Goal: Information Seeking & Learning: Compare options

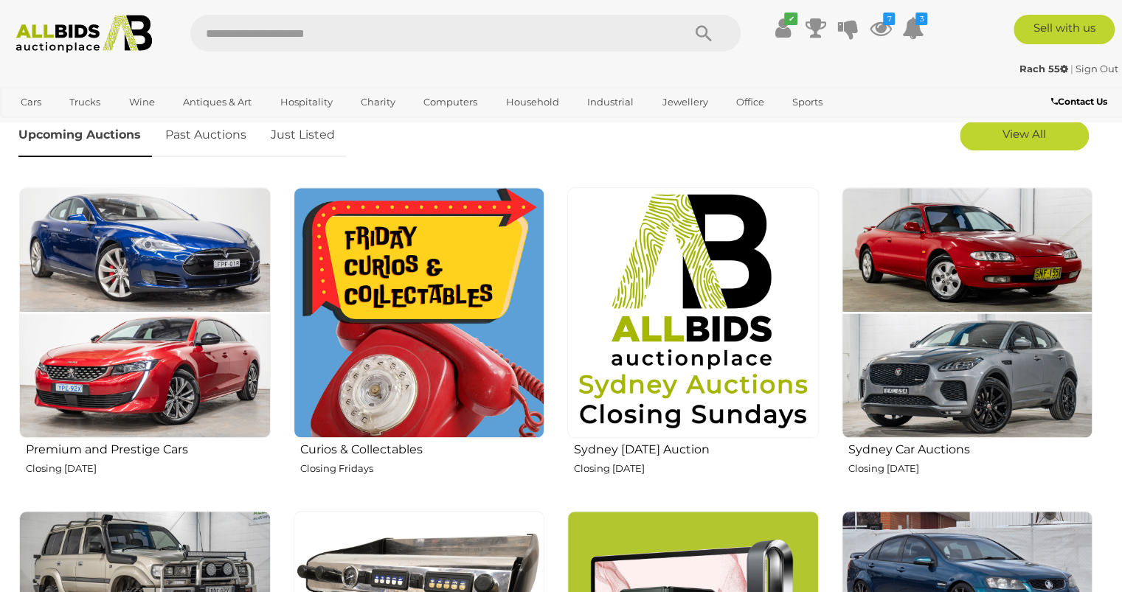
scroll to position [490, 0]
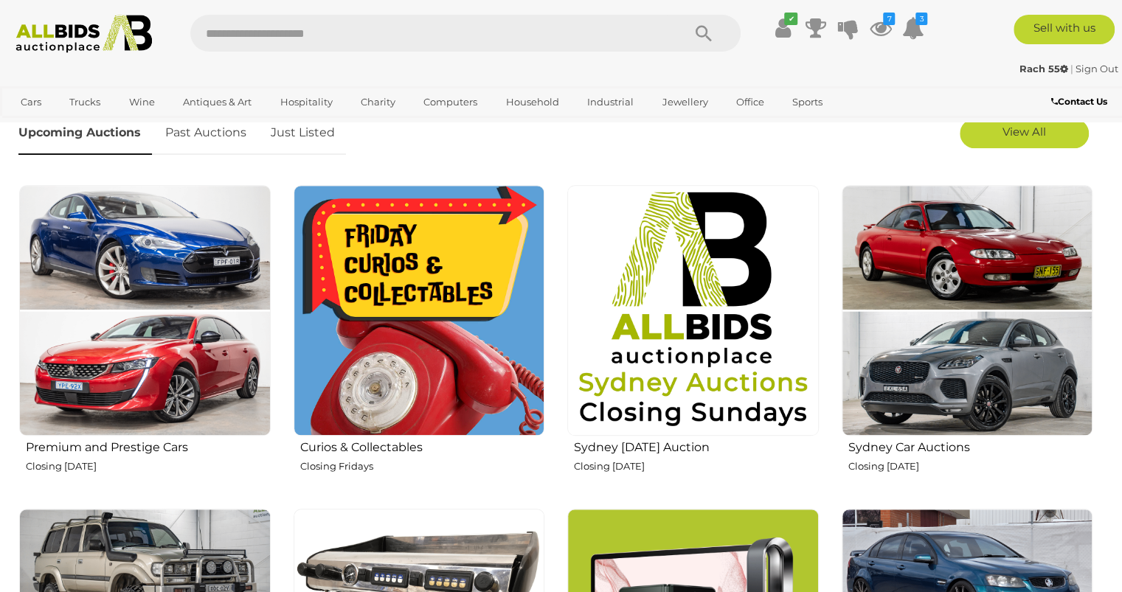
click at [391, 354] on img at bounding box center [420, 311] width 252 height 252
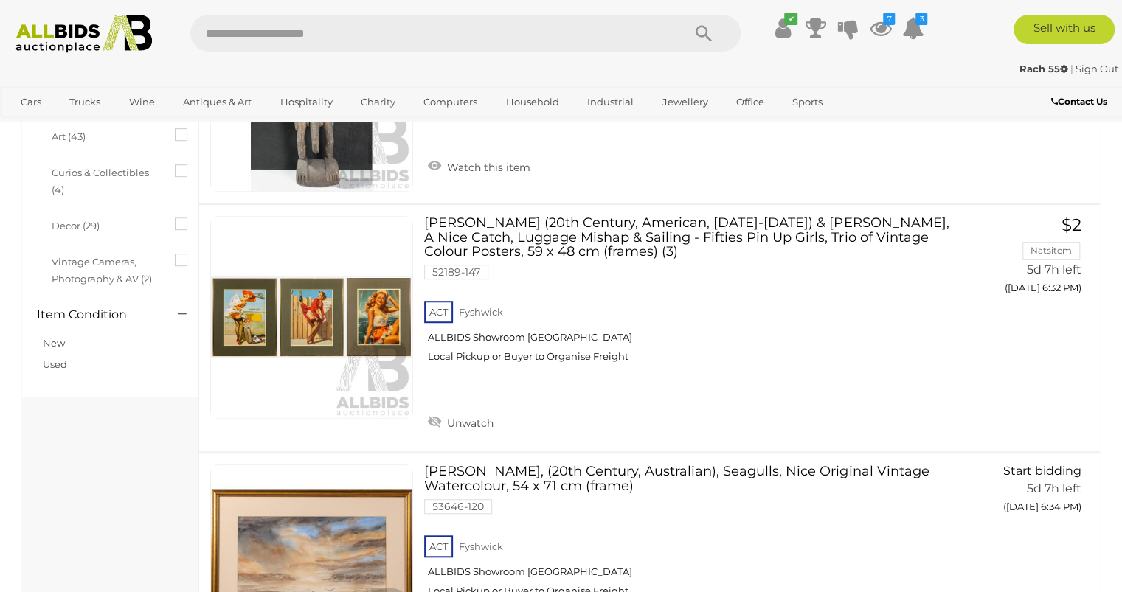
scroll to position [430, 0]
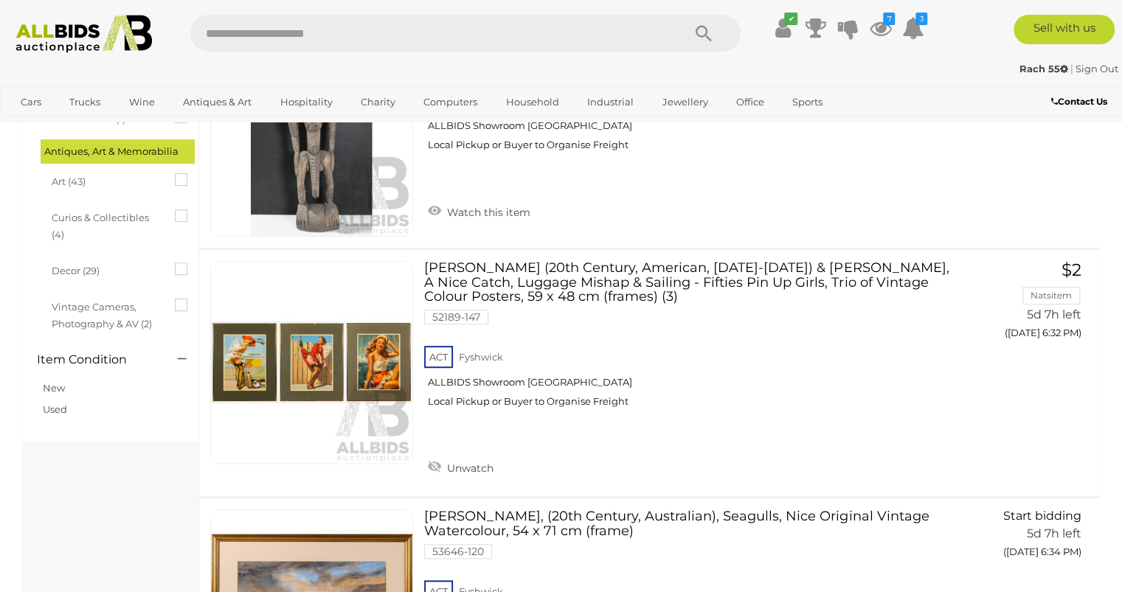
click at [295, 313] on link at bounding box center [311, 362] width 203 height 203
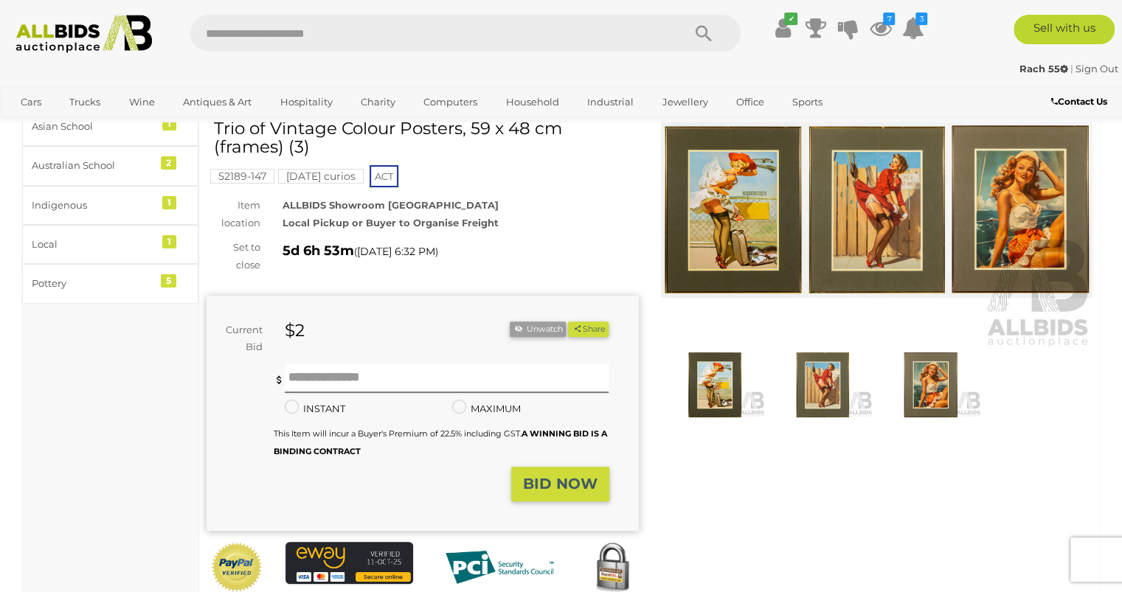
scroll to position [111, 0]
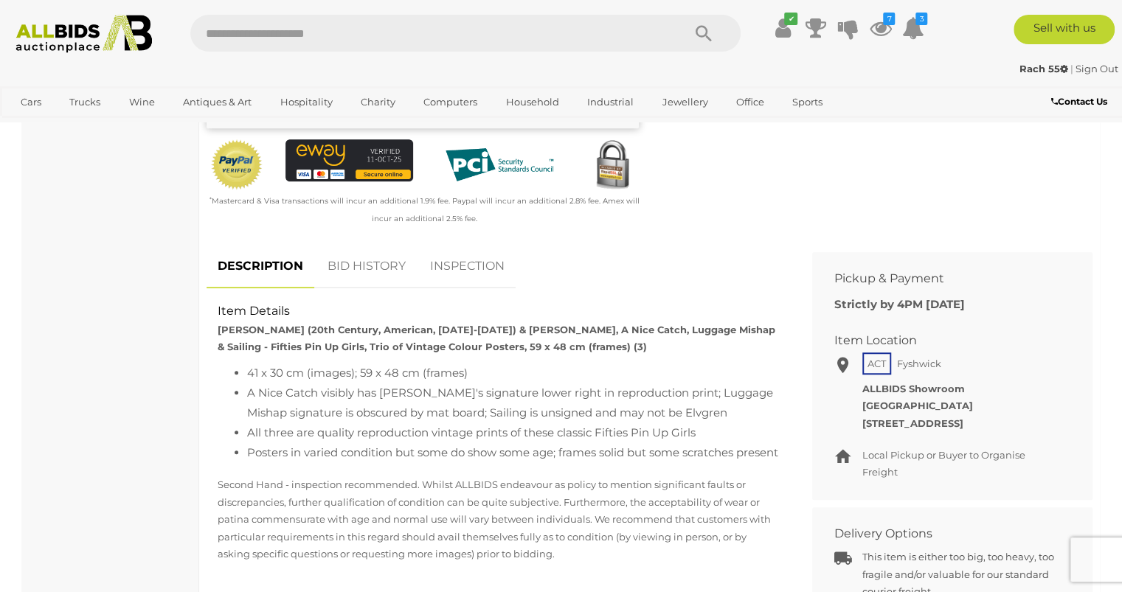
scroll to position [490, 0]
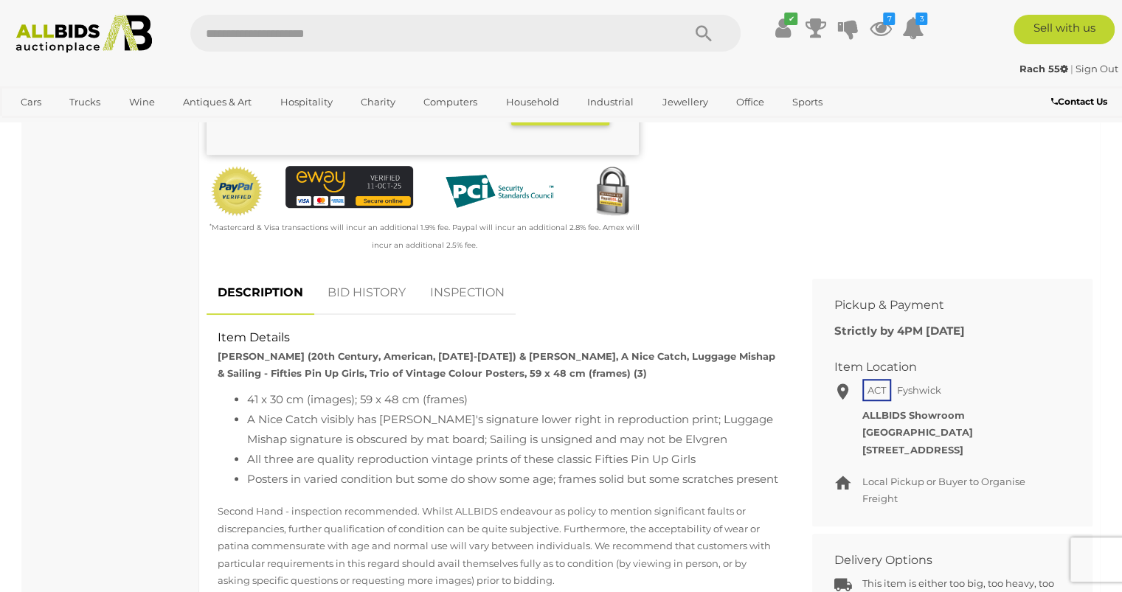
click at [357, 274] on link "BID HISTORY" at bounding box center [366, 293] width 100 height 44
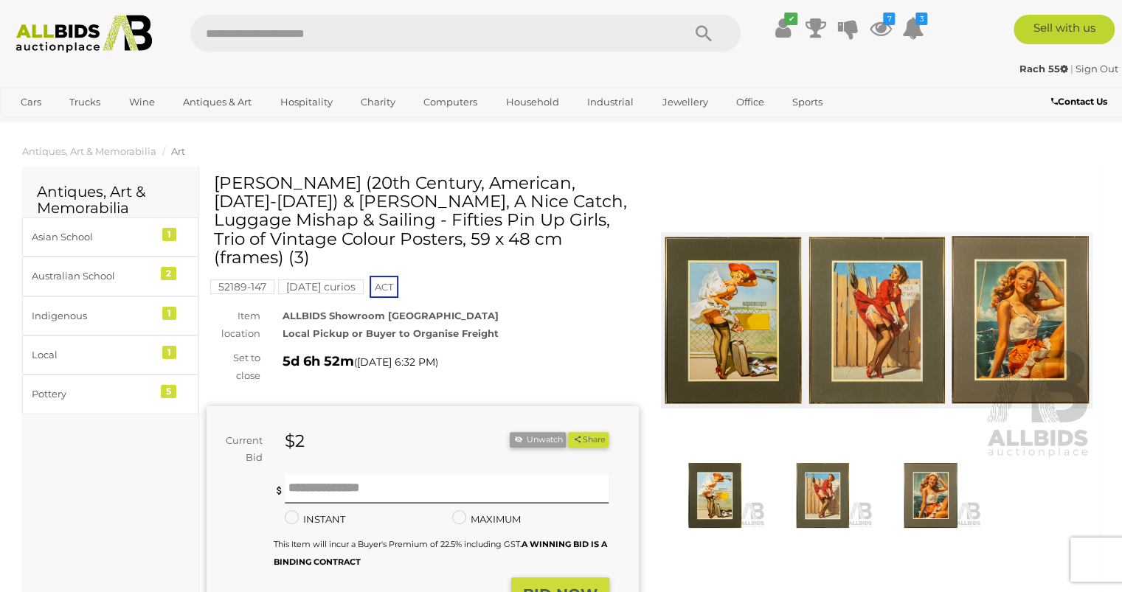
scroll to position [0, 0]
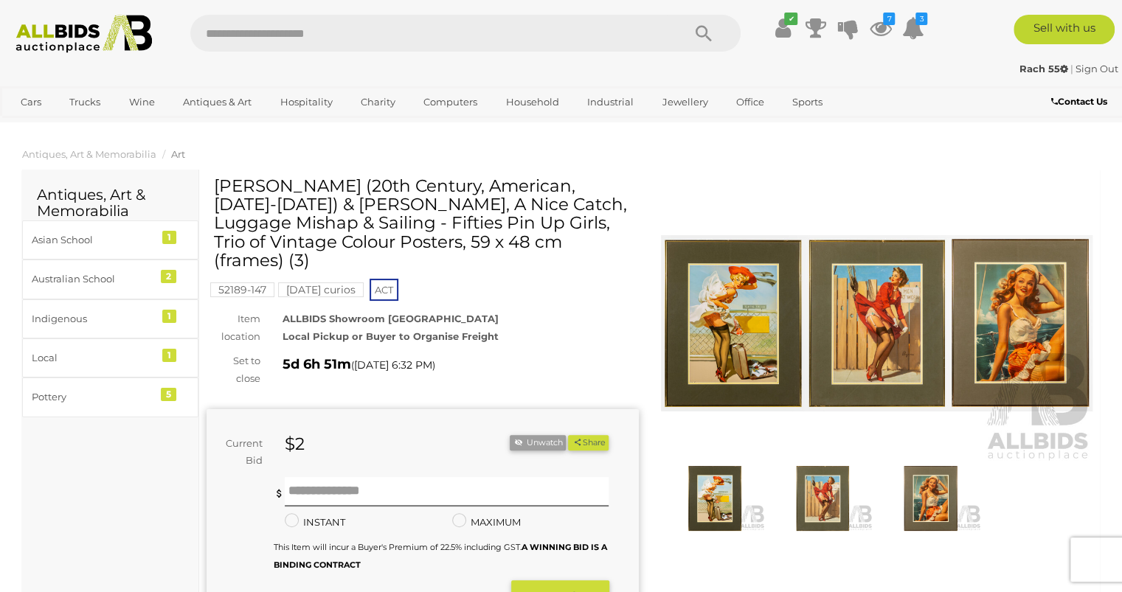
click at [50, 38] on img at bounding box center [84, 34] width 152 height 38
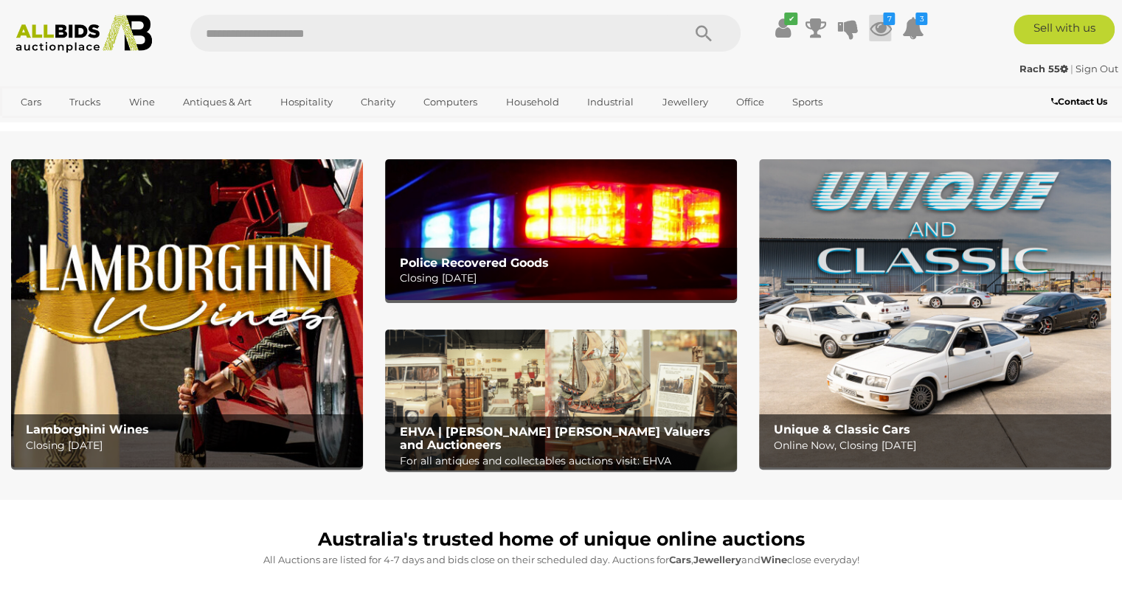
click at [879, 28] on icon at bounding box center [880, 28] width 22 height 27
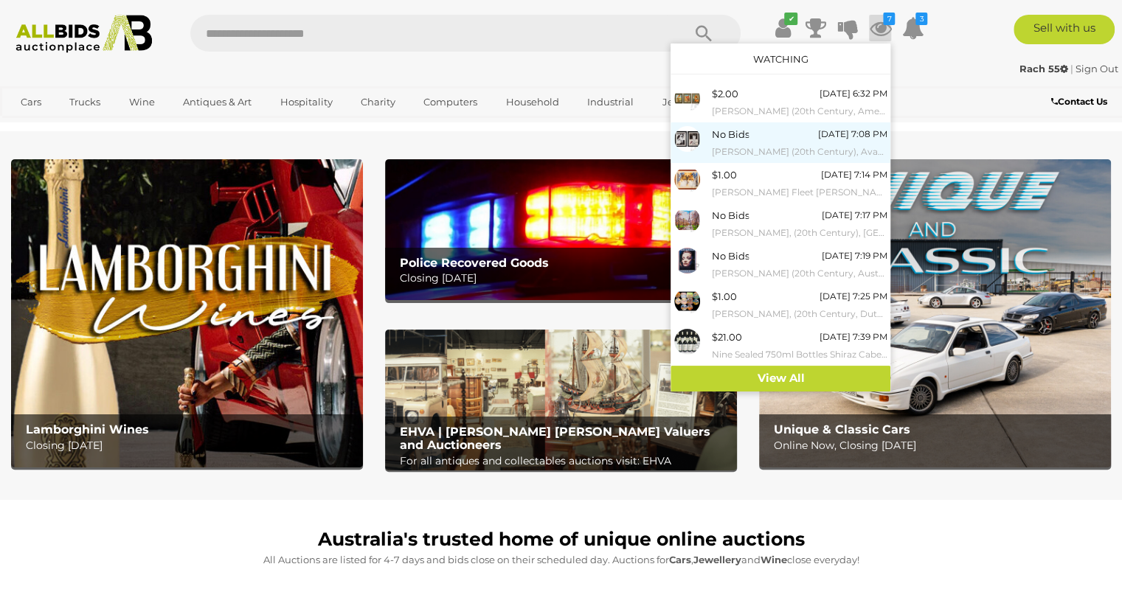
click at [684, 143] on img at bounding box center [687, 139] width 26 height 26
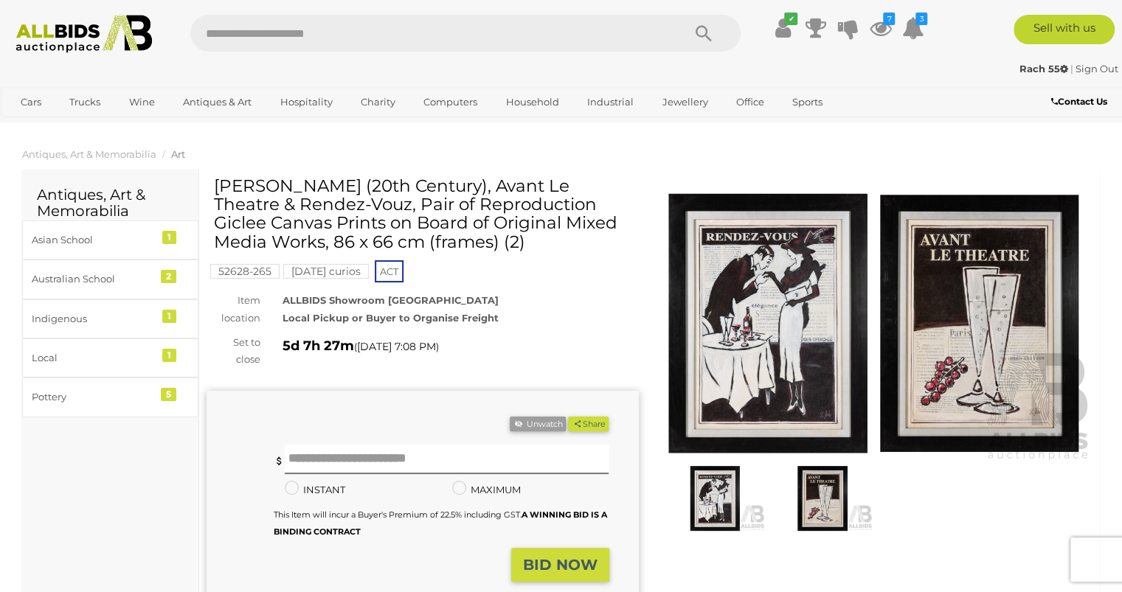
click at [49, 37] on img at bounding box center [84, 34] width 152 height 38
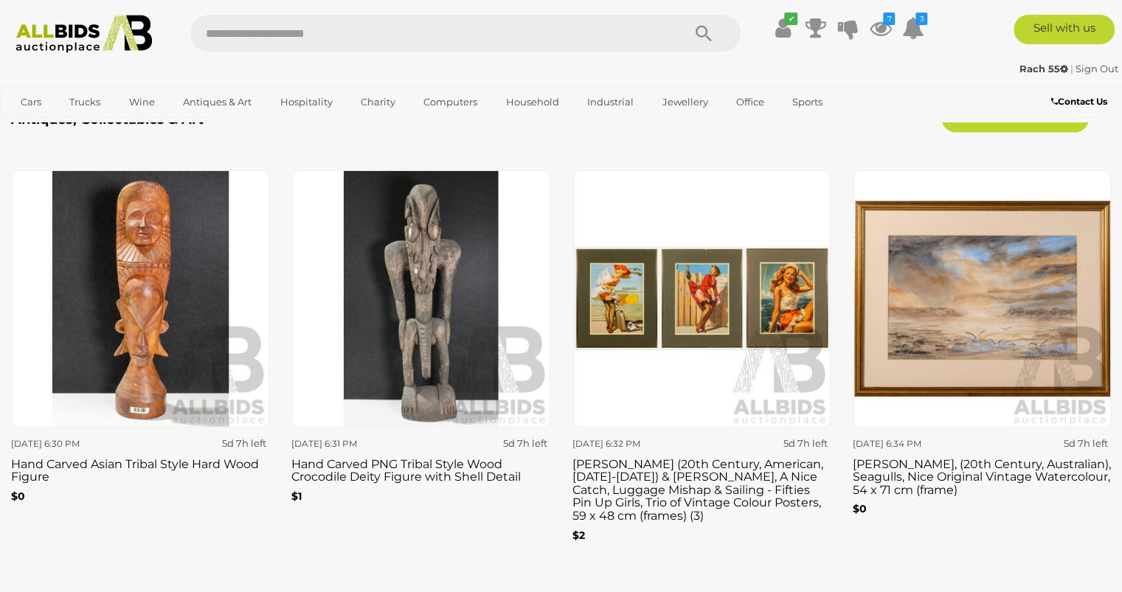
scroll to position [2420, 0]
click at [523, 460] on h3 "Hand Carved PNG Tribal Style Wood Crocodile Deity Figure with Shell Detail" at bounding box center [420, 469] width 258 height 30
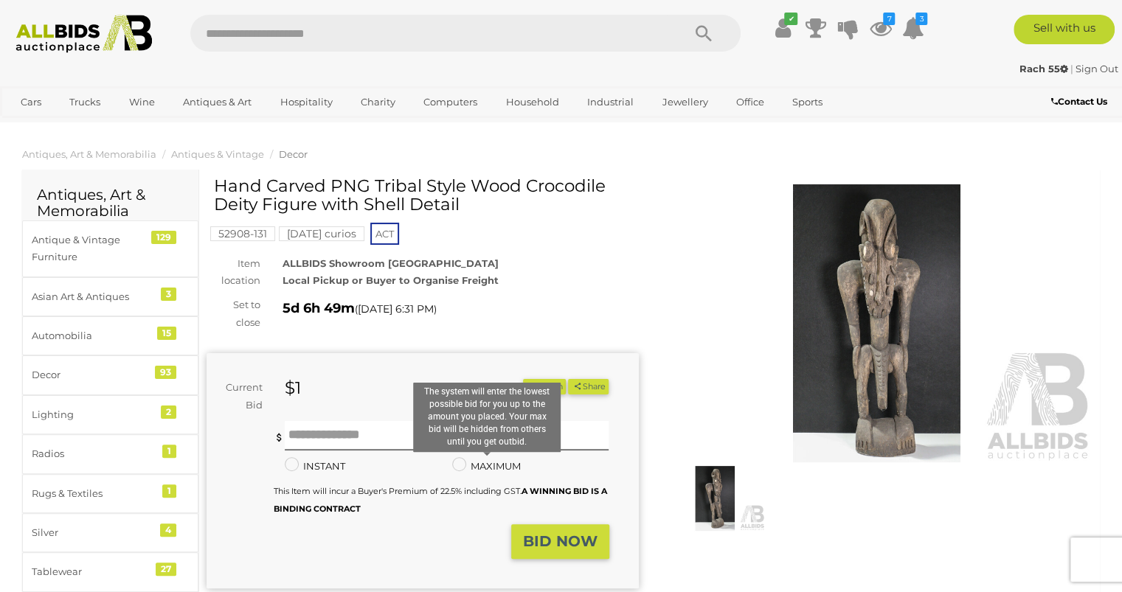
click at [32, 39] on img at bounding box center [84, 34] width 152 height 38
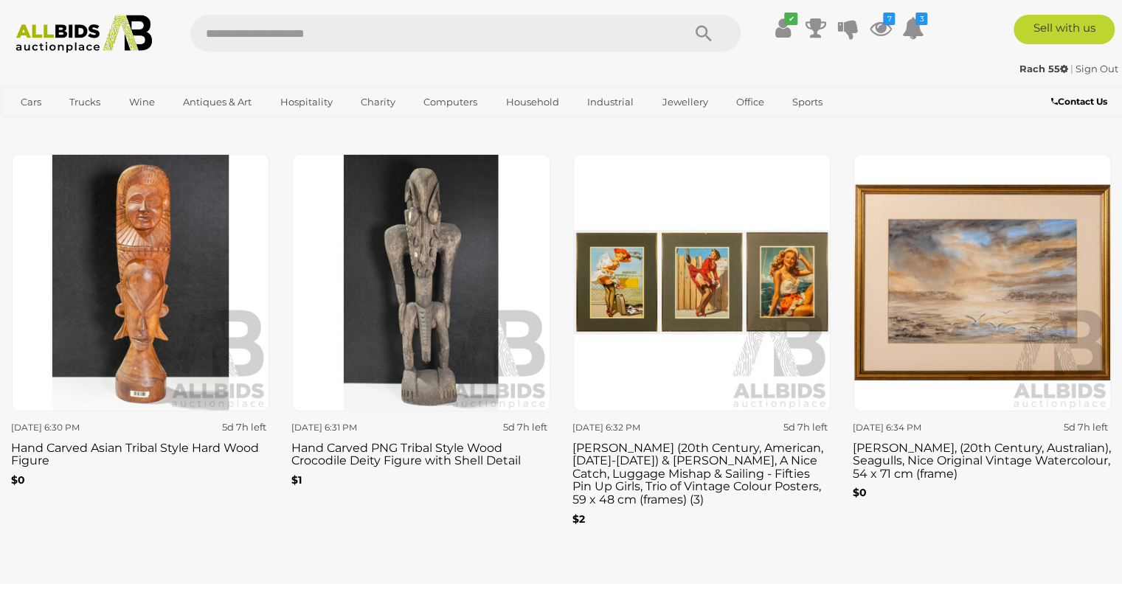
scroll to position [2442, 0]
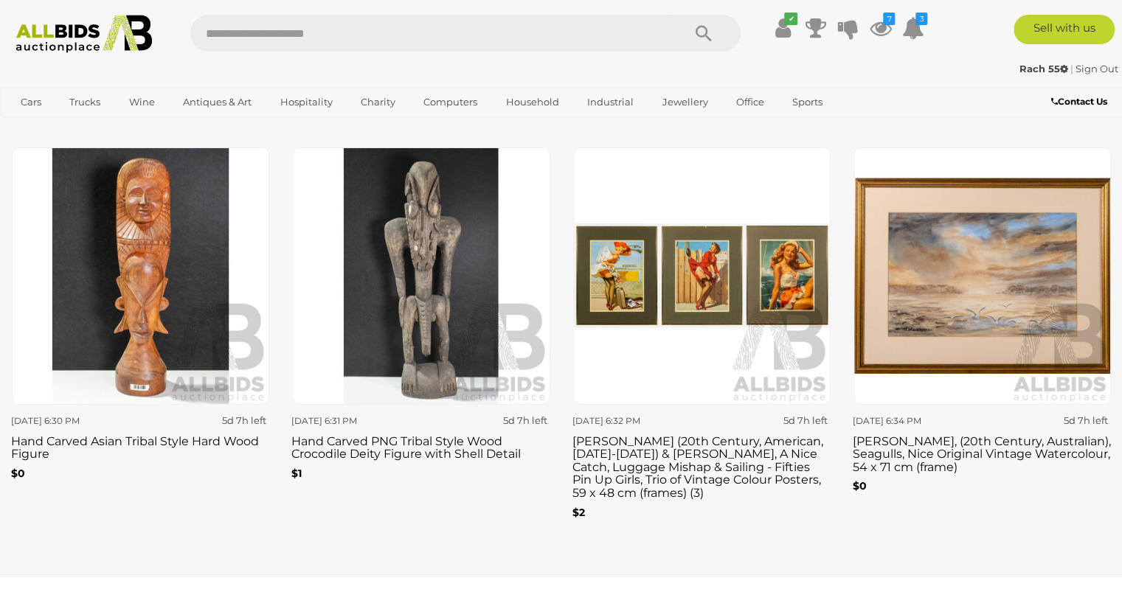
click at [609, 298] on img at bounding box center [701, 276] width 257 height 257
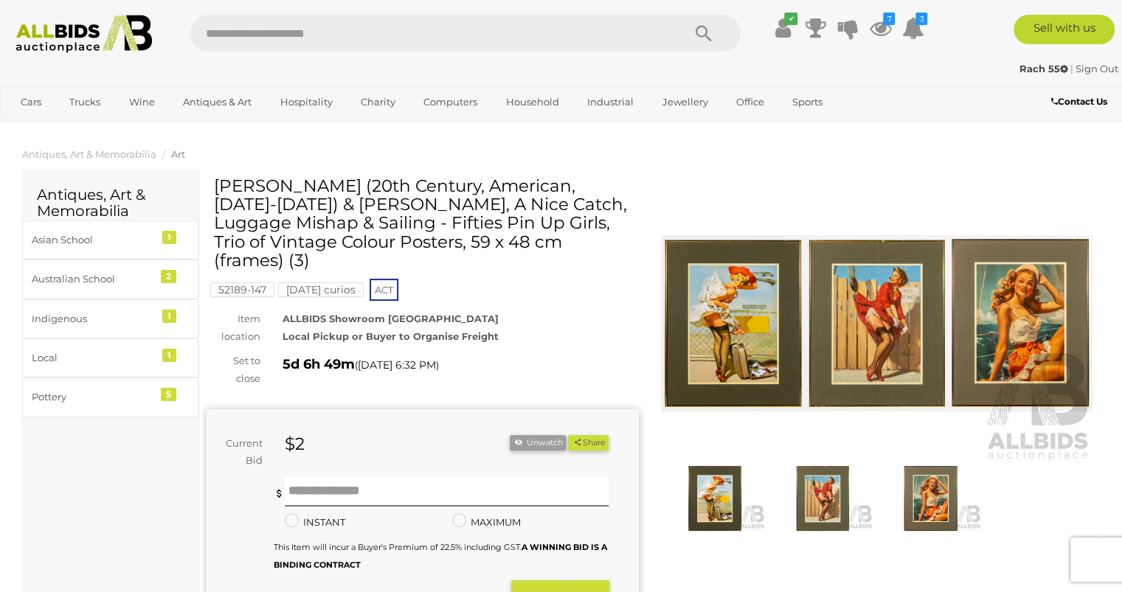
click at [163, 211] on h2 "Antiques, Art & Memorabilia" at bounding box center [110, 203] width 147 height 32
click at [707, 305] on img at bounding box center [877, 323] width 432 height 278
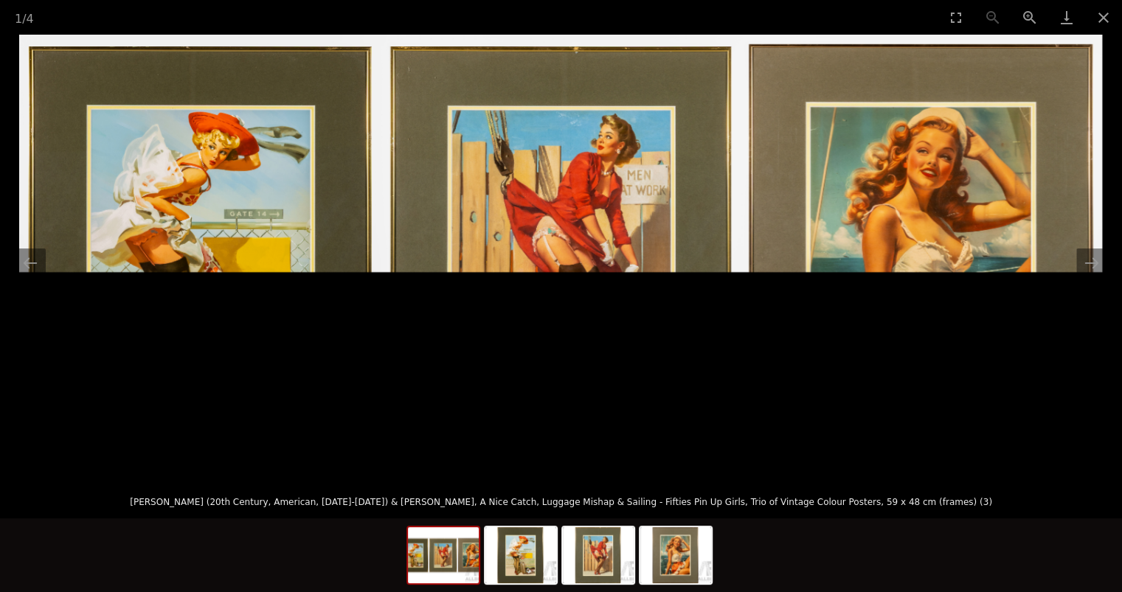
click at [129, 299] on img at bounding box center [560, 256] width 1083 height 442
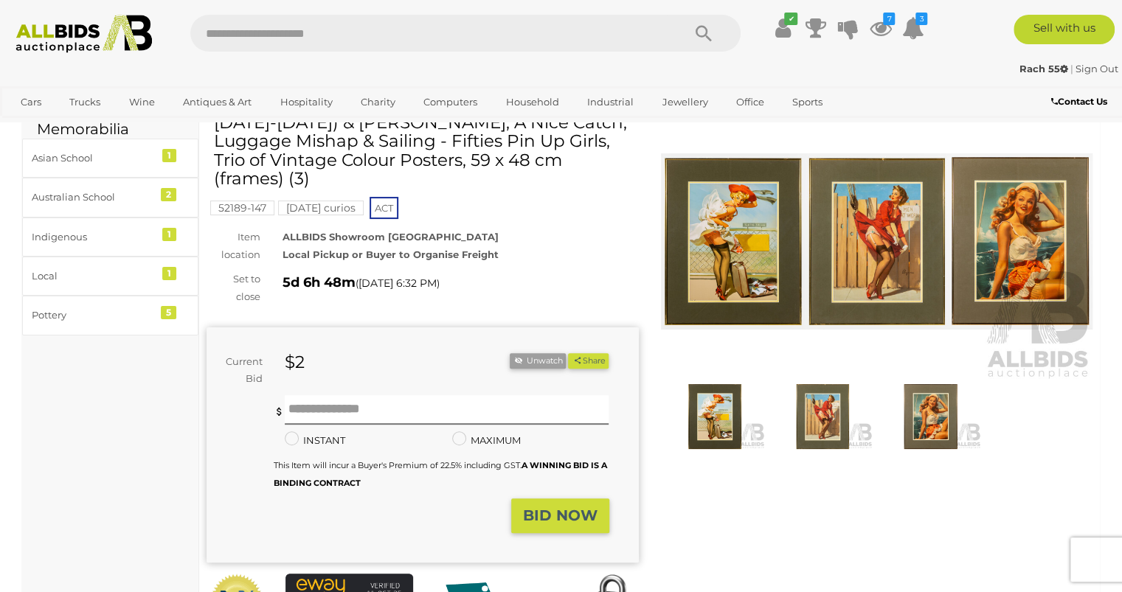
scroll to position [81, 0]
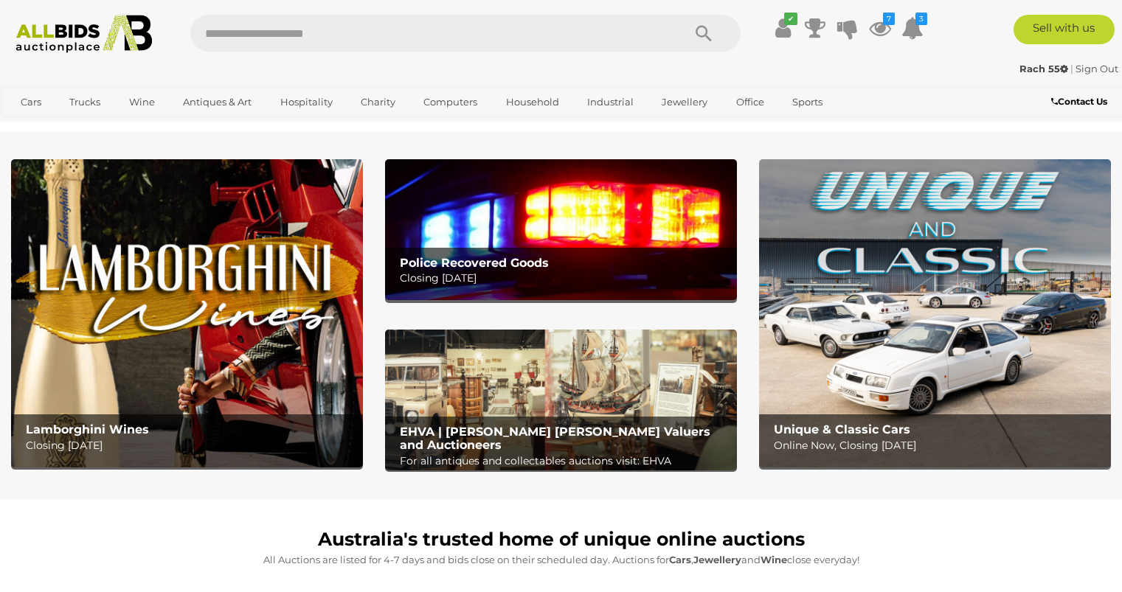
scroll to position [2442, 0]
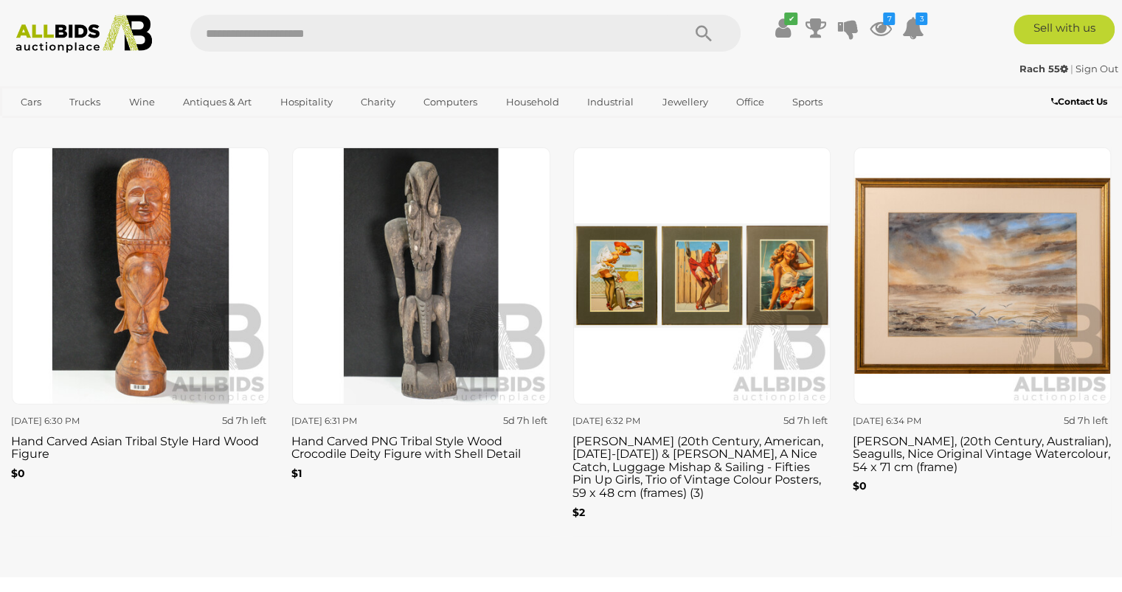
click at [602, 263] on img at bounding box center [701, 276] width 257 height 257
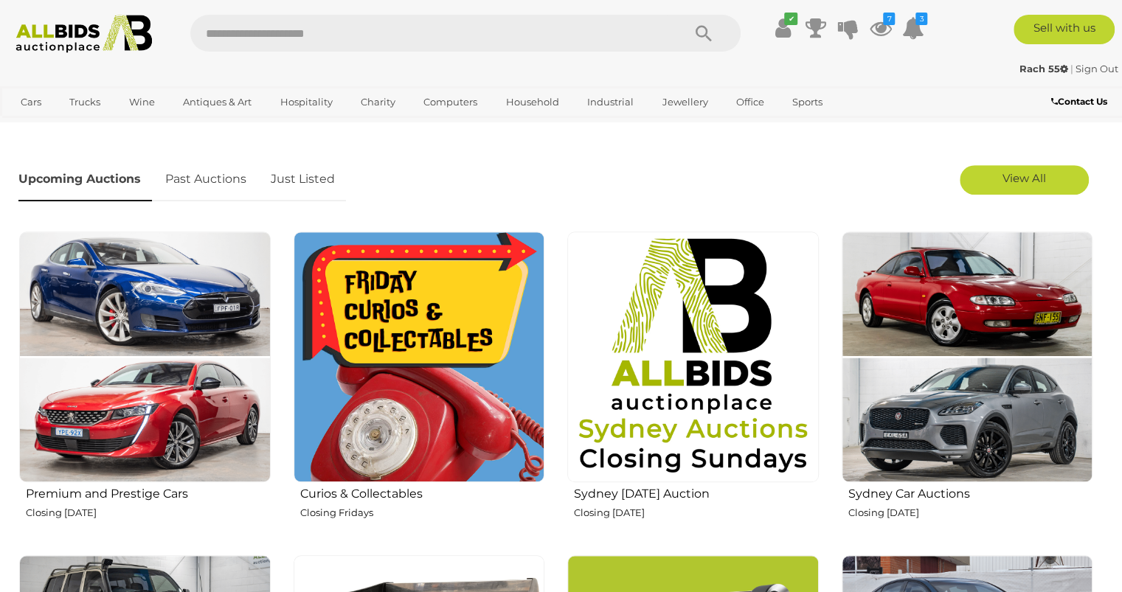
scroll to position [451, 0]
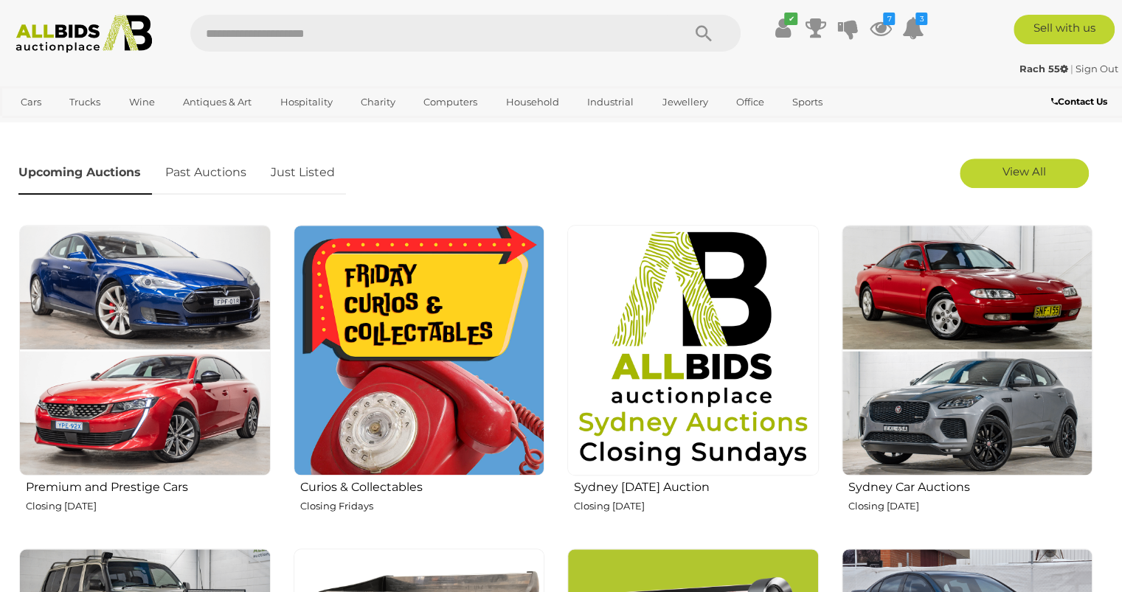
click at [345, 371] on img at bounding box center [420, 351] width 252 height 252
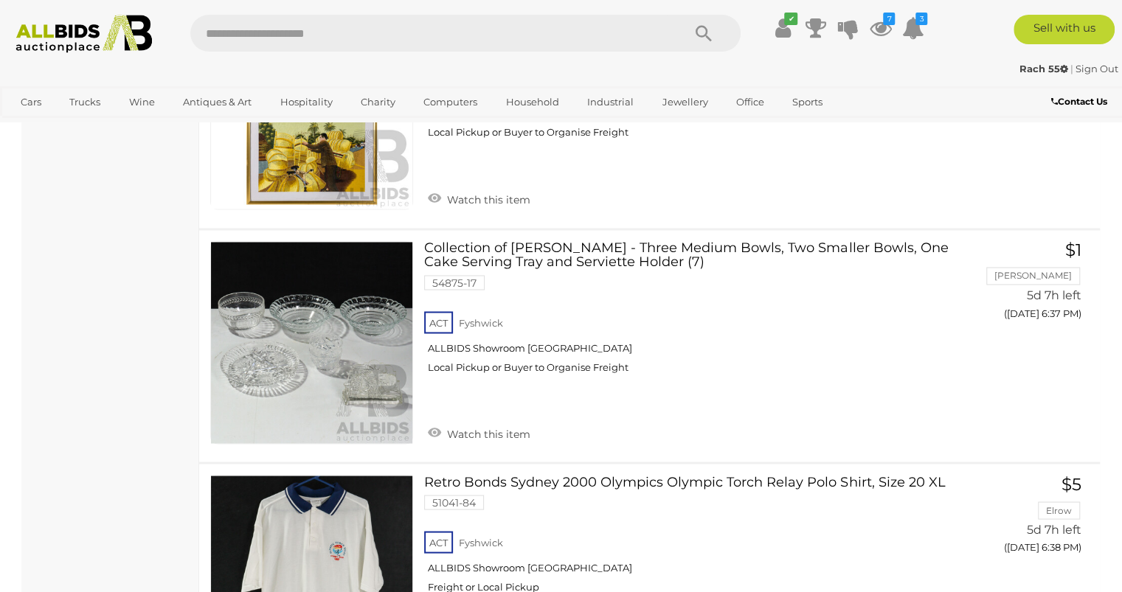
scroll to position [1404, 0]
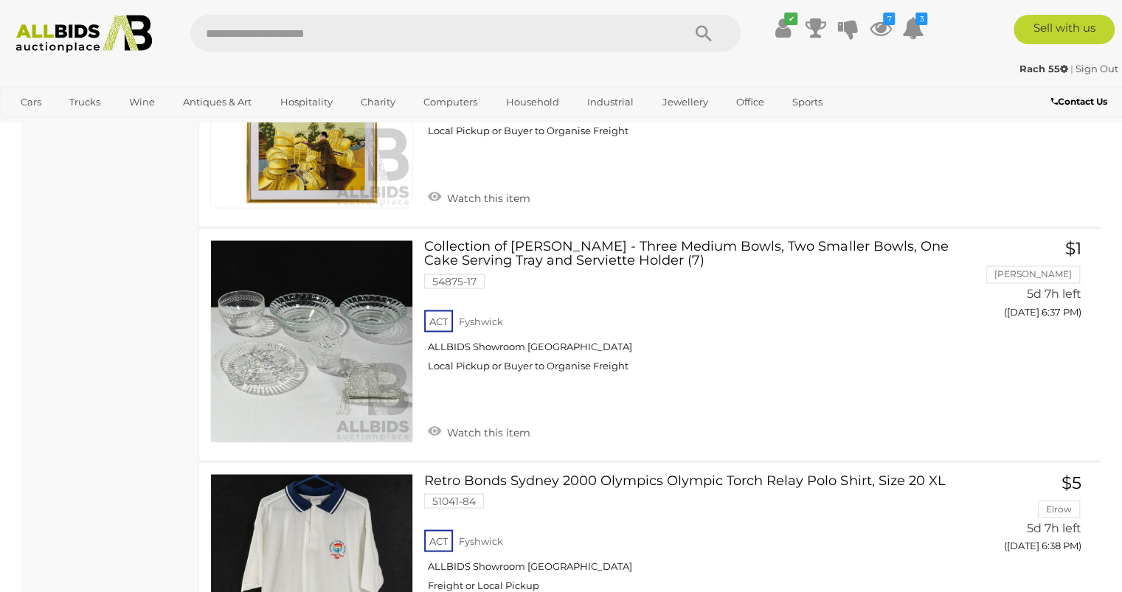
click at [226, 310] on link at bounding box center [311, 341] width 203 height 203
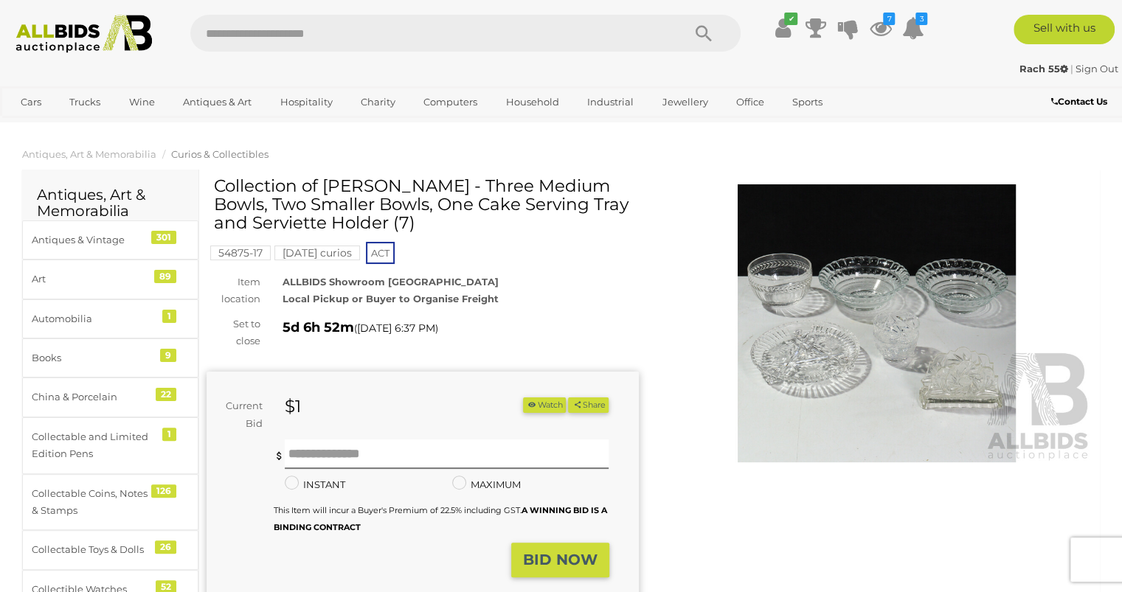
click at [766, 304] on img at bounding box center [877, 323] width 432 height 278
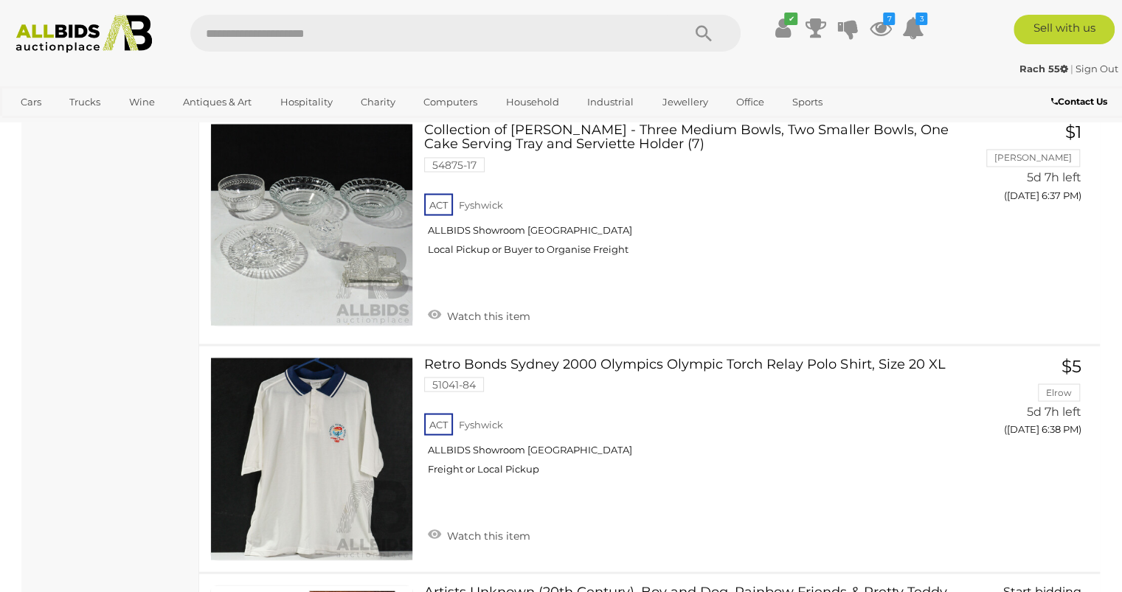
scroll to position [1508, 0]
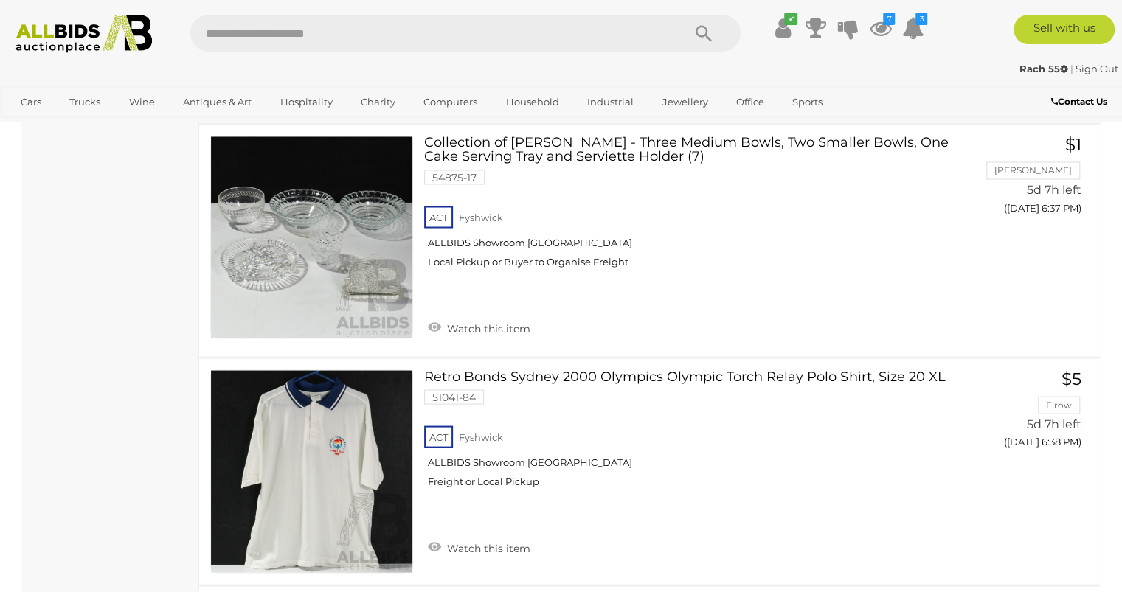
click at [245, 232] on link at bounding box center [311, 237] width 203 height 203
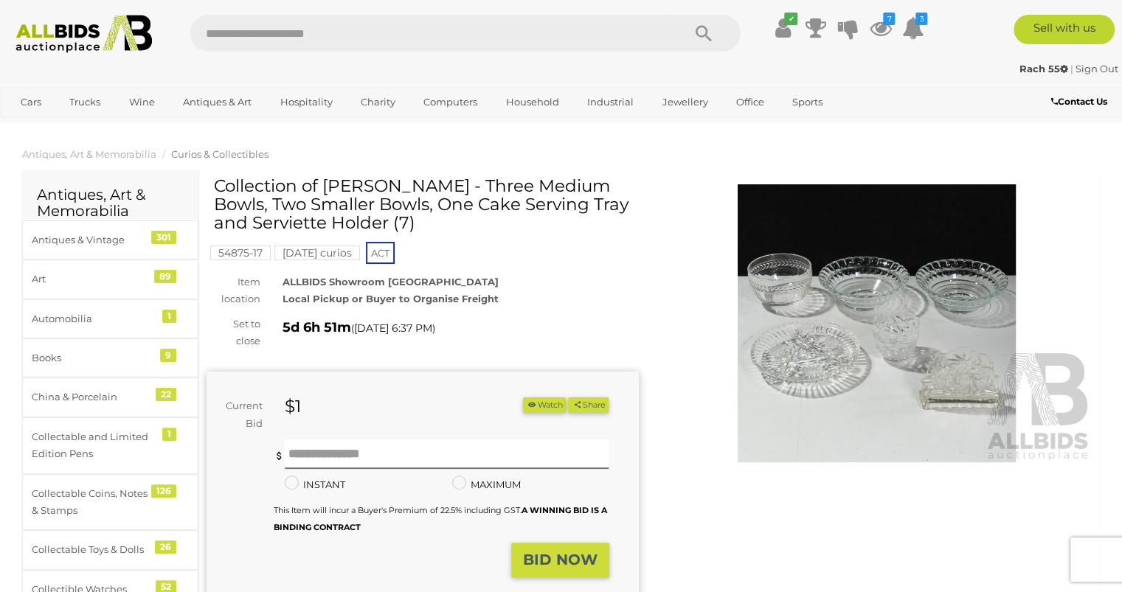
click at [763, 323] on img at bounding box center [877, 323] width 432 height 278
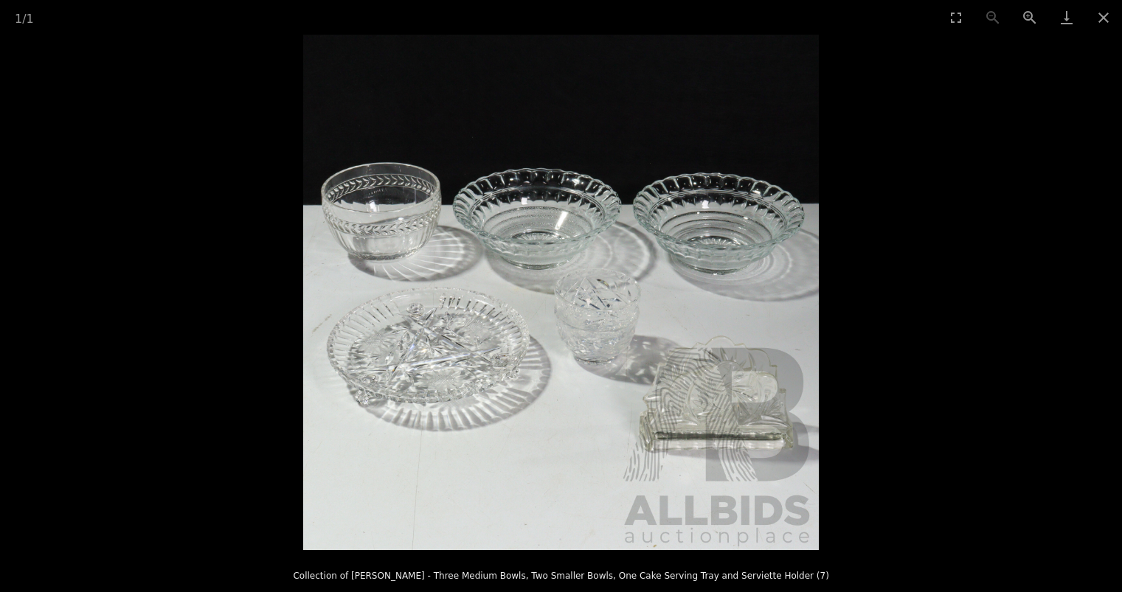
click at [695, 406] on img at bounding box center [561, 293] width 516 height 516
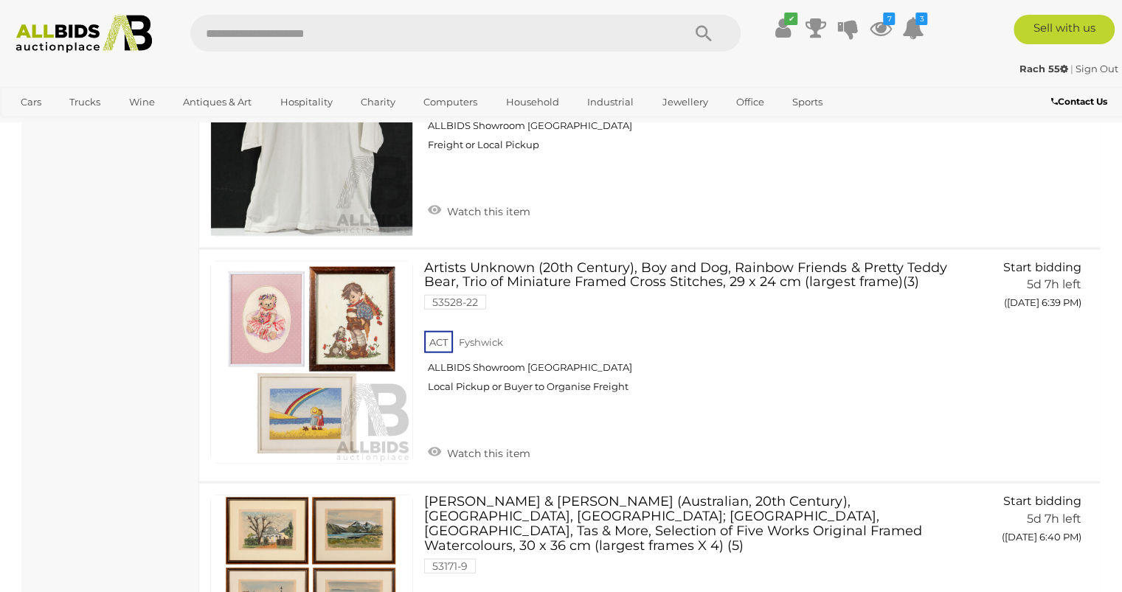
scroll to position [1853, 0]
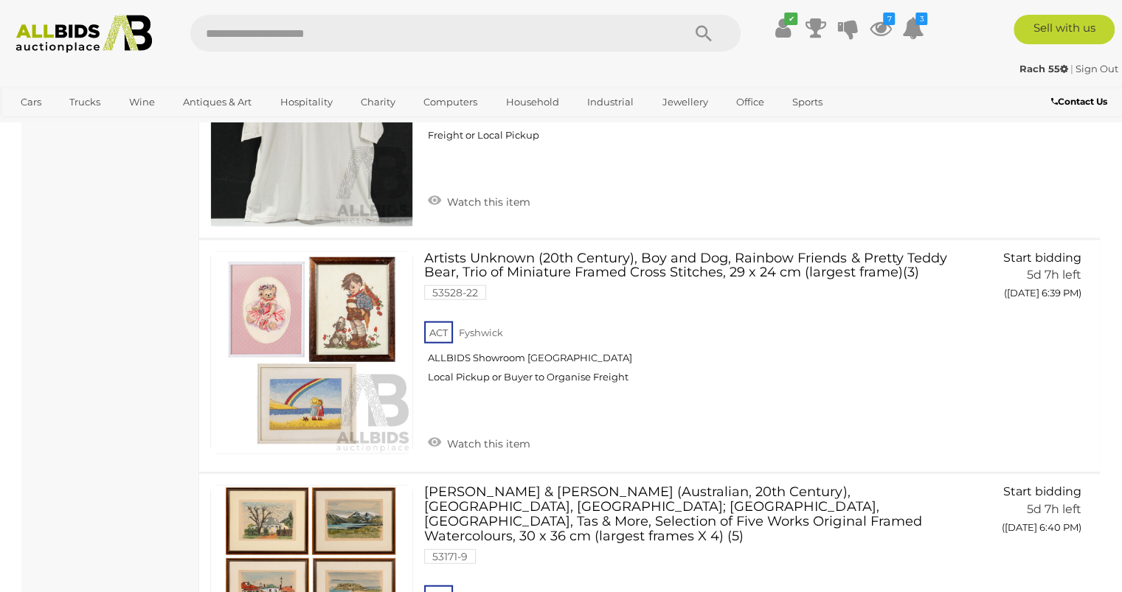
click at [254, 299] on link at bounding box center [311, 353] width 203 height 203
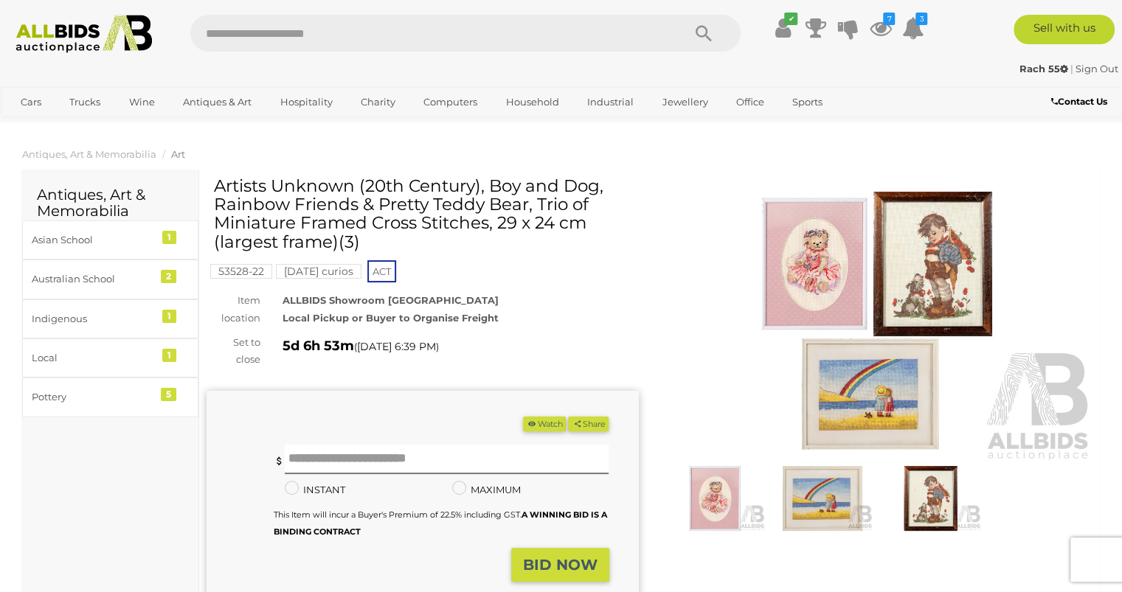
click at [772, 261] on img at bounding box center [877, 323] width 432 height 278
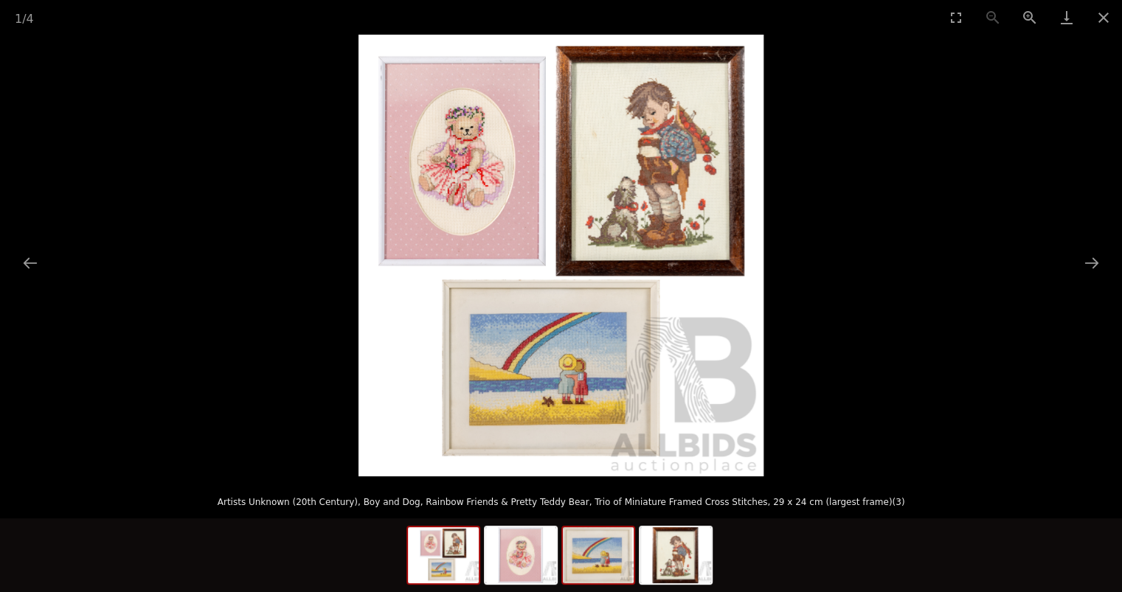
click at [611, 534] on img at bounding box center [598, 555] width 71 height 56
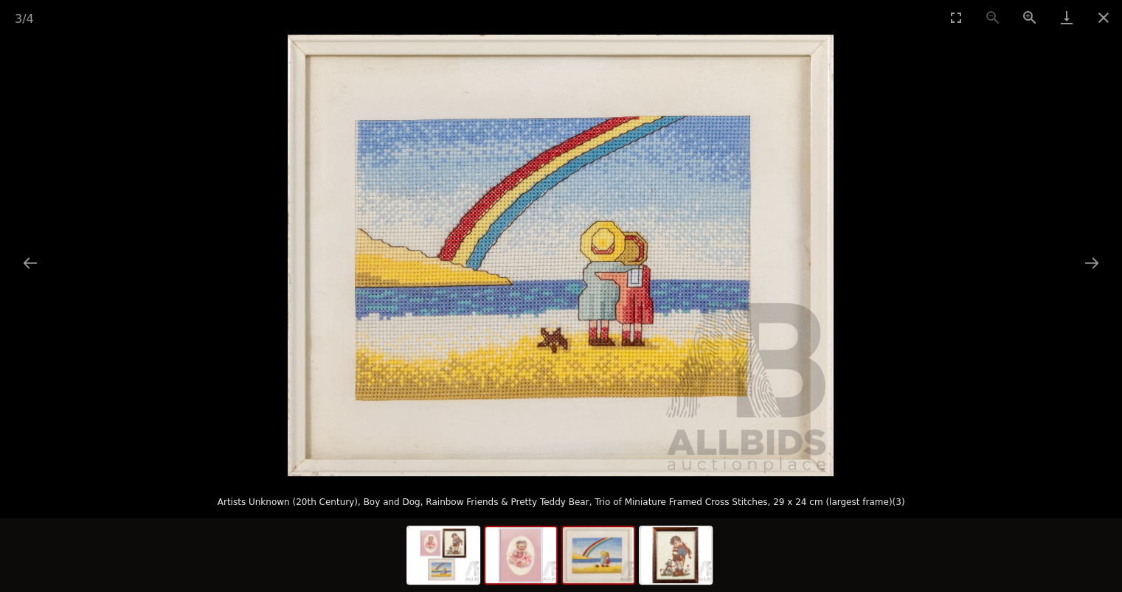
click at [516, 546] on img at bounding box center [520, 555] width 71 height 56
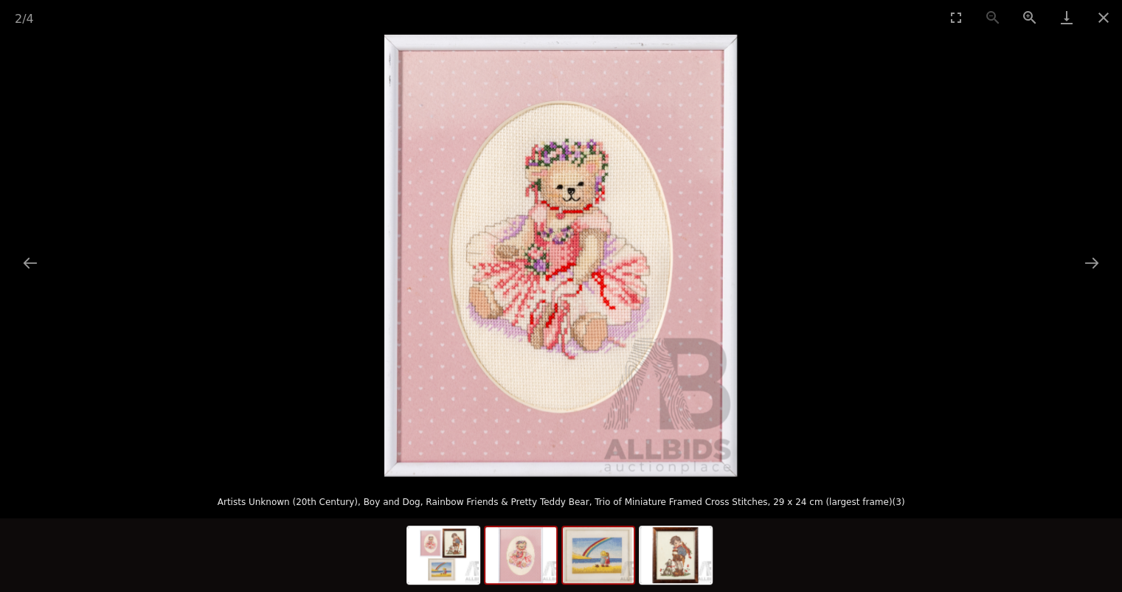
click at [595, 549] on img at bounding box center [598, 555] width 71 height 56
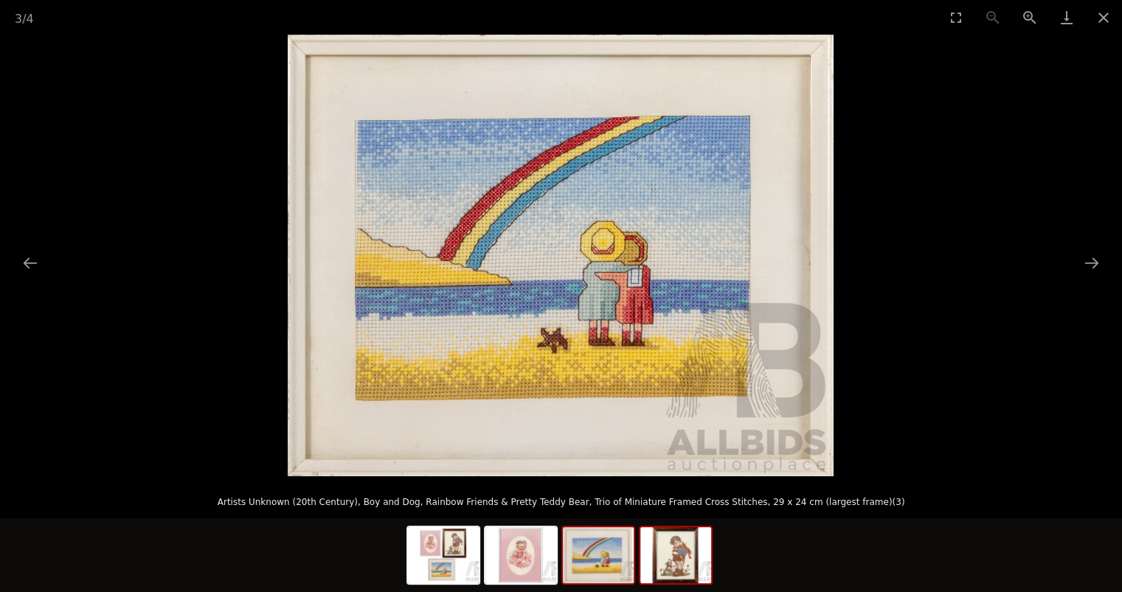
click at [678, 549] on img at bounding box center [675, 555] width 71 height 56
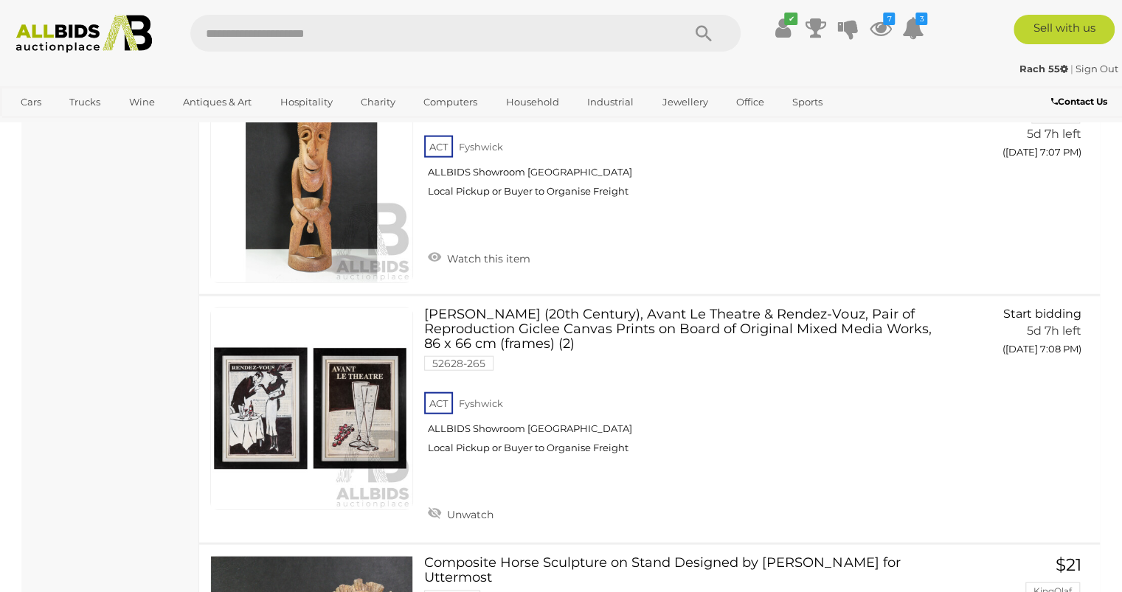
scroll to position [8668, 0]
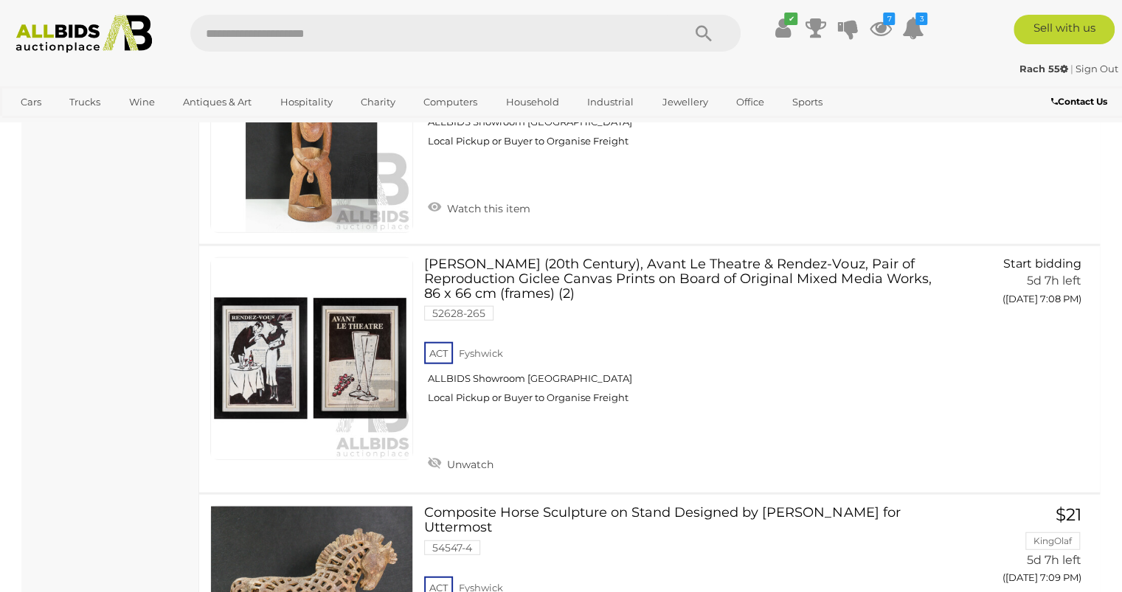
click at [235, 303] on link at bounding box center [311, 358] width 203 height 203
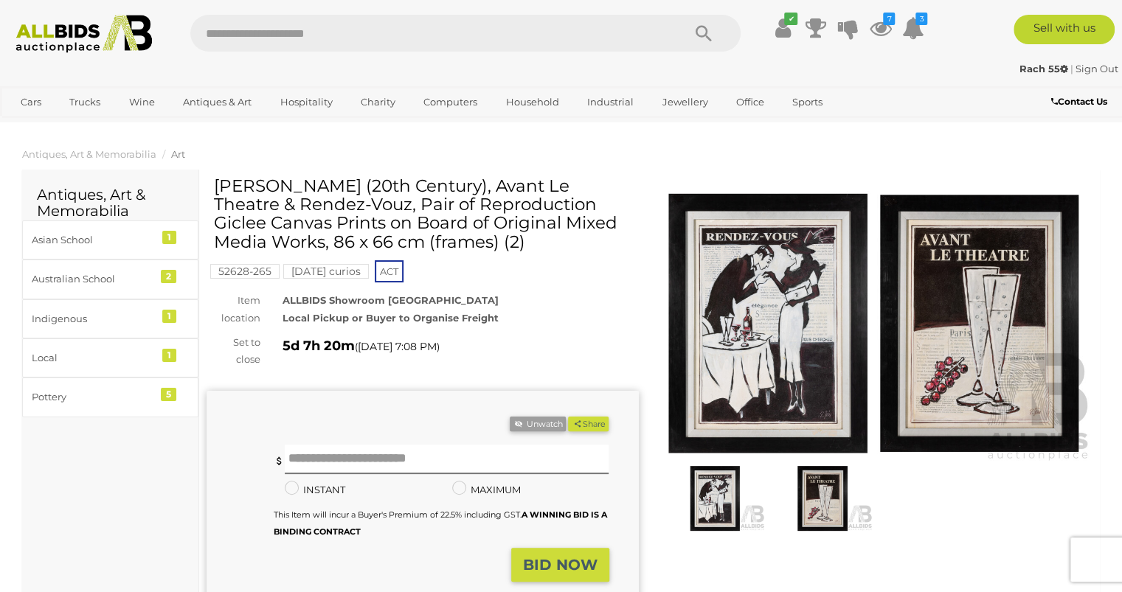
click at [717, 257] on img at bounding box center [877, 323] width 432 height 278
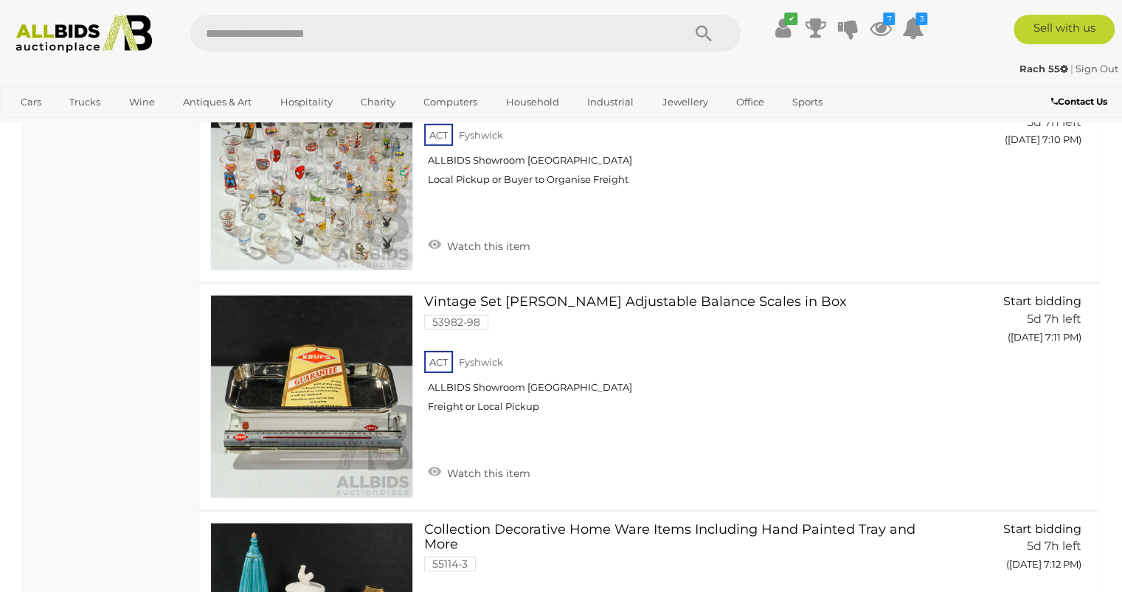
scroll to position [9341, 0]
click at [252, 329] on link at bounding box center [311, 395] width 203 height 203
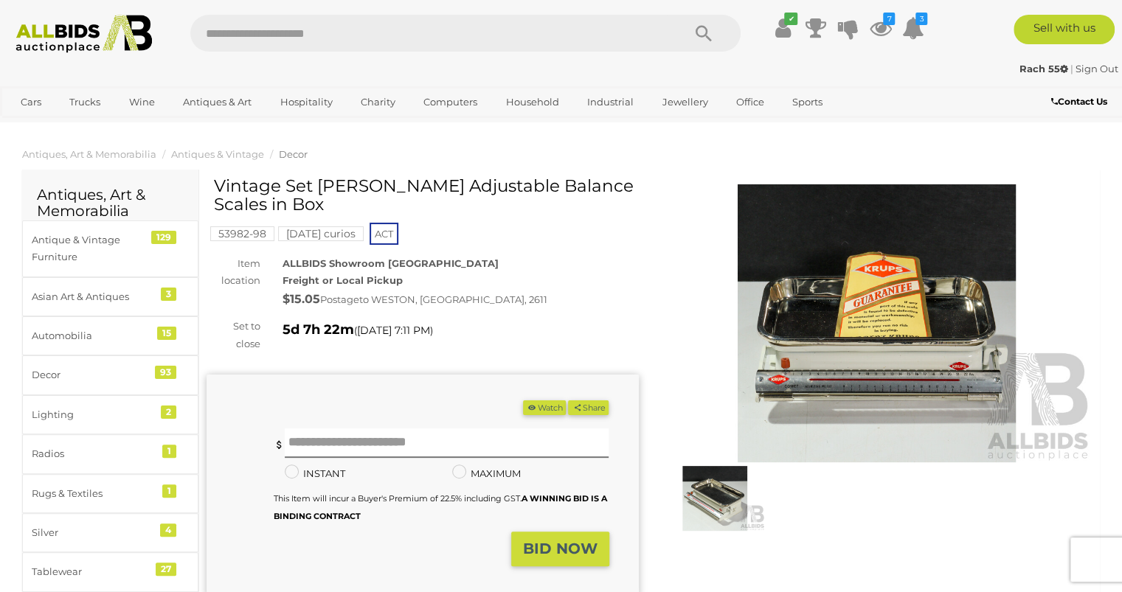
click at [755, 262] on img at bounding box center [877, 323] width 432 height 278
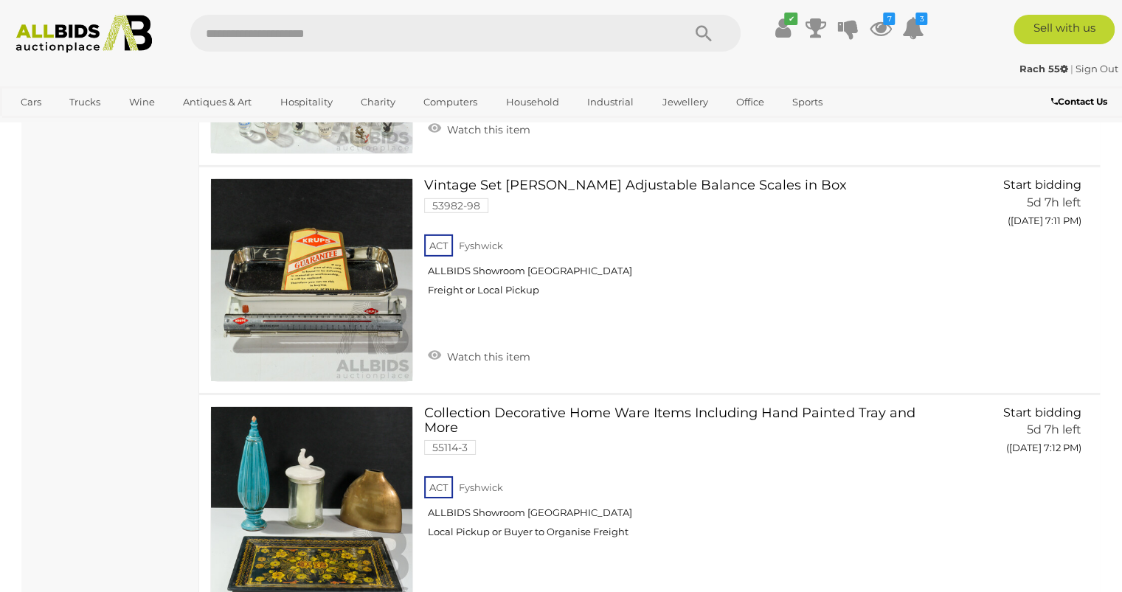
scroll to position [9441, 0]
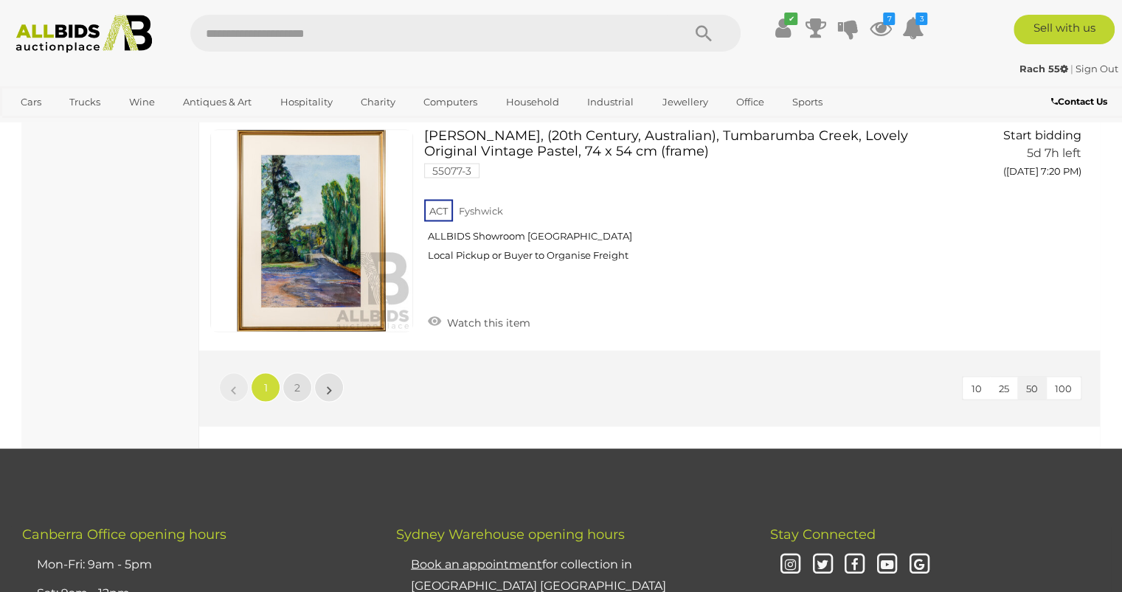
scroll to position [11634, 0]
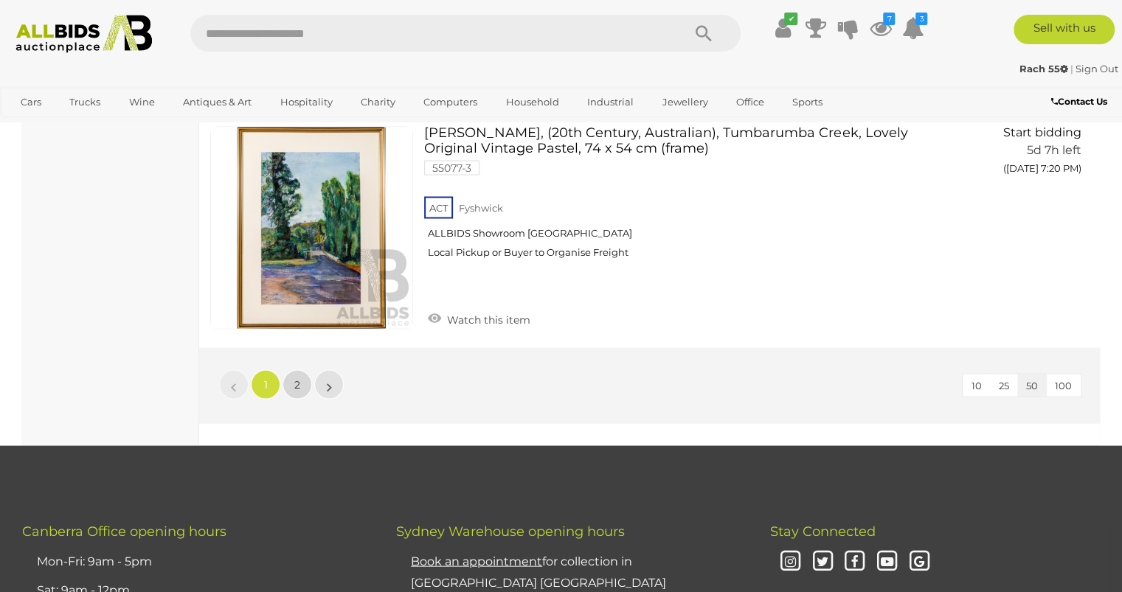
click at [294, 378] on span "2" at bounding box center [297, 384] width 6 height 13
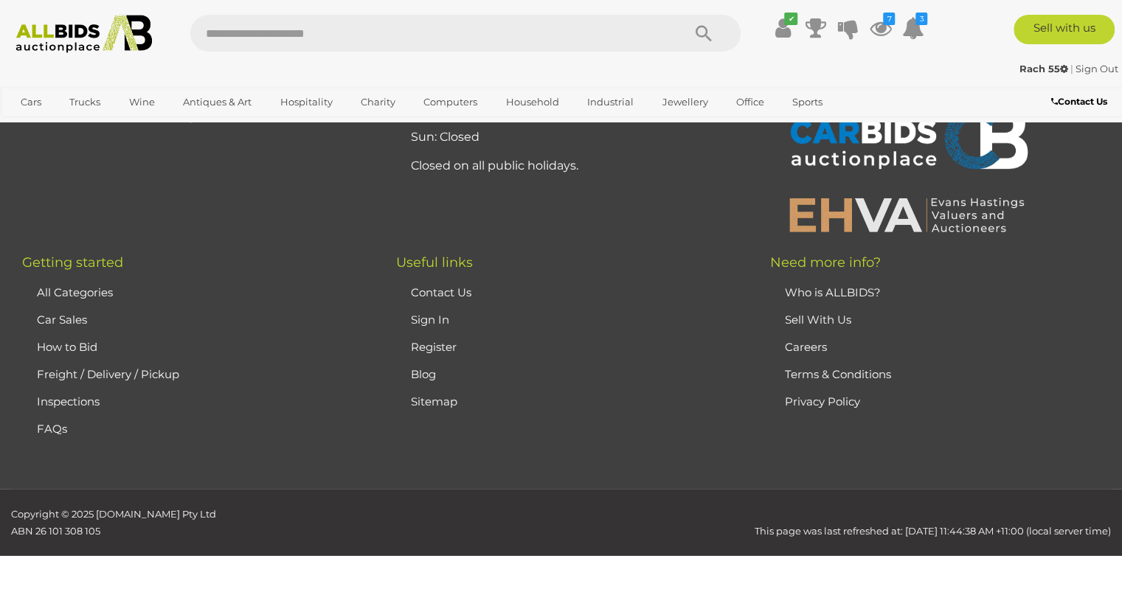
scroll to position [75, 0]
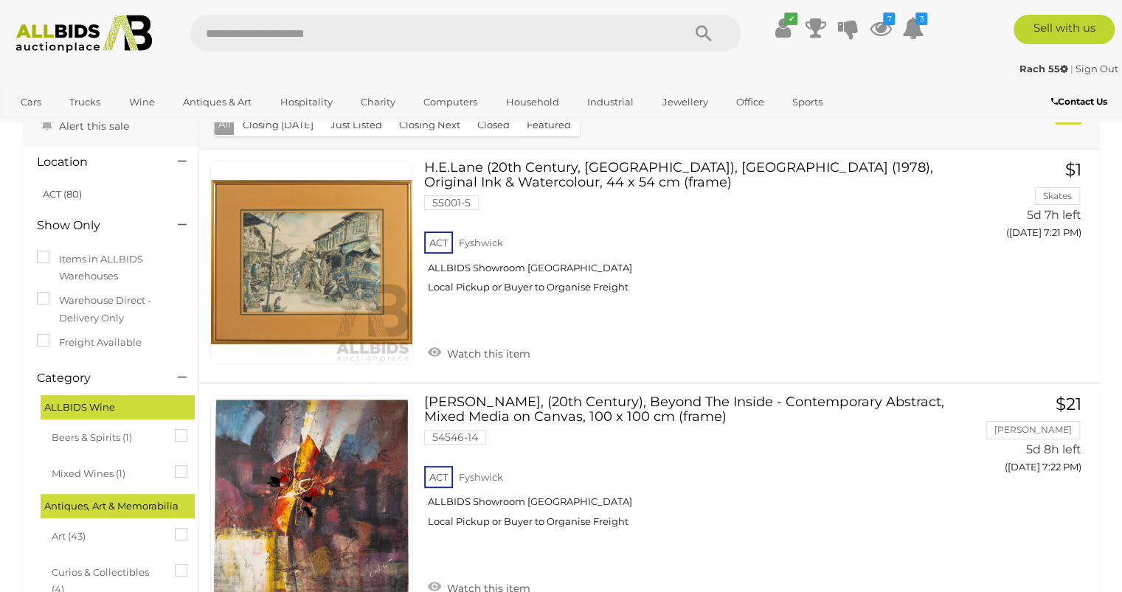
click at [254, 266] on link at bounding box center [311, 262] width 203 height 203
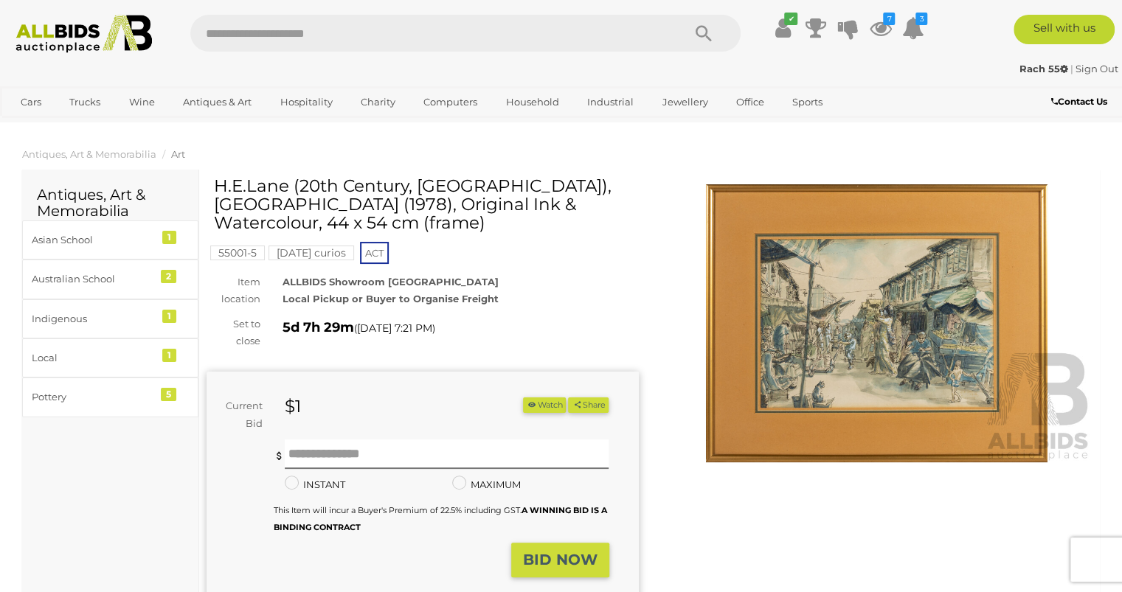
click at [755, 331] on img at bounding box center [877, 323] width 432 height 278
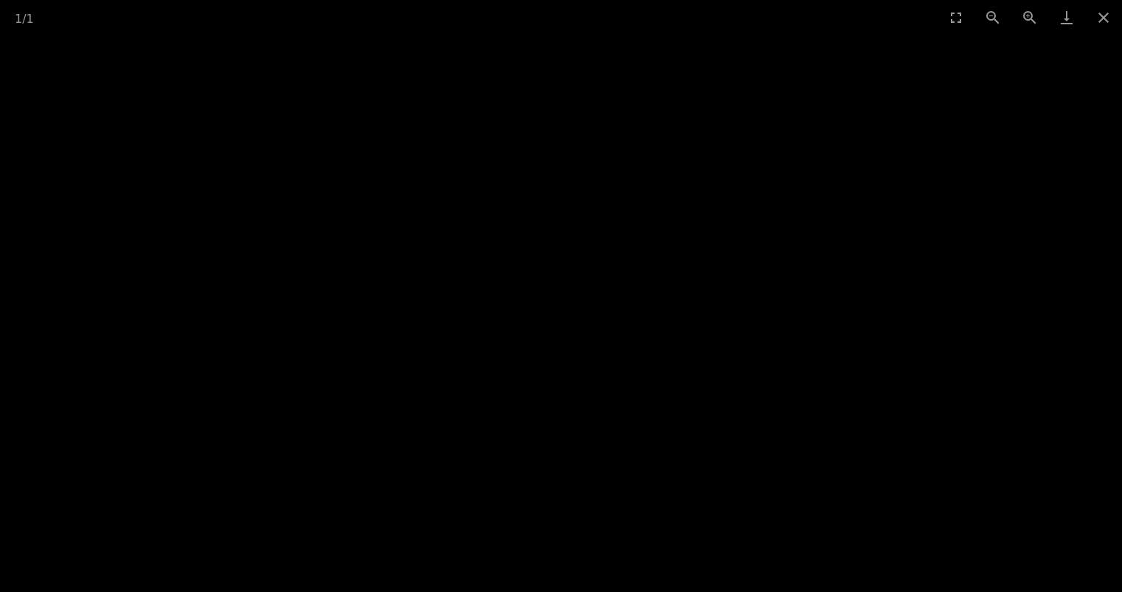
scroll to position [1, 0]
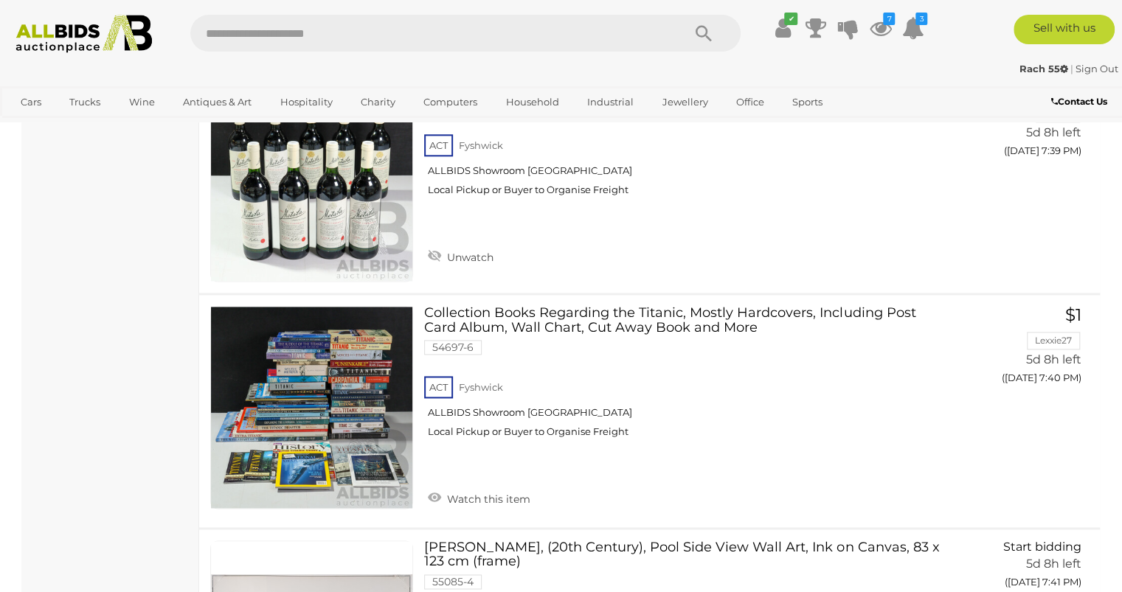
scroll to position [4385, 0]
click at [238, 350] on link at bounding box center [311, 407] width 203 height 203
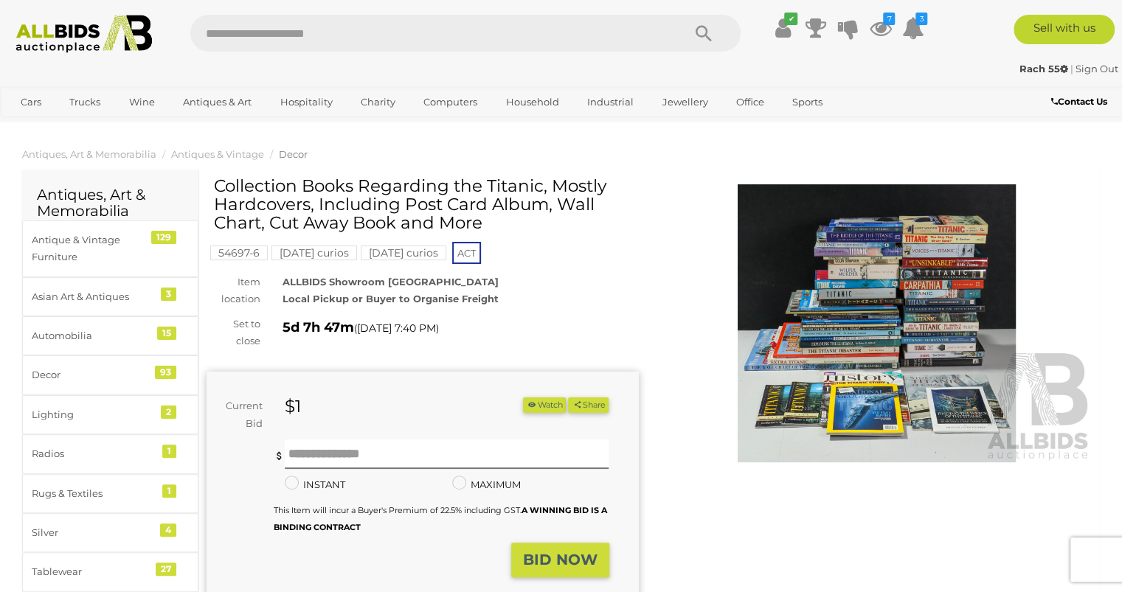
click at [770, 302] on img at bounding box center [877, 323] width 432 height 278
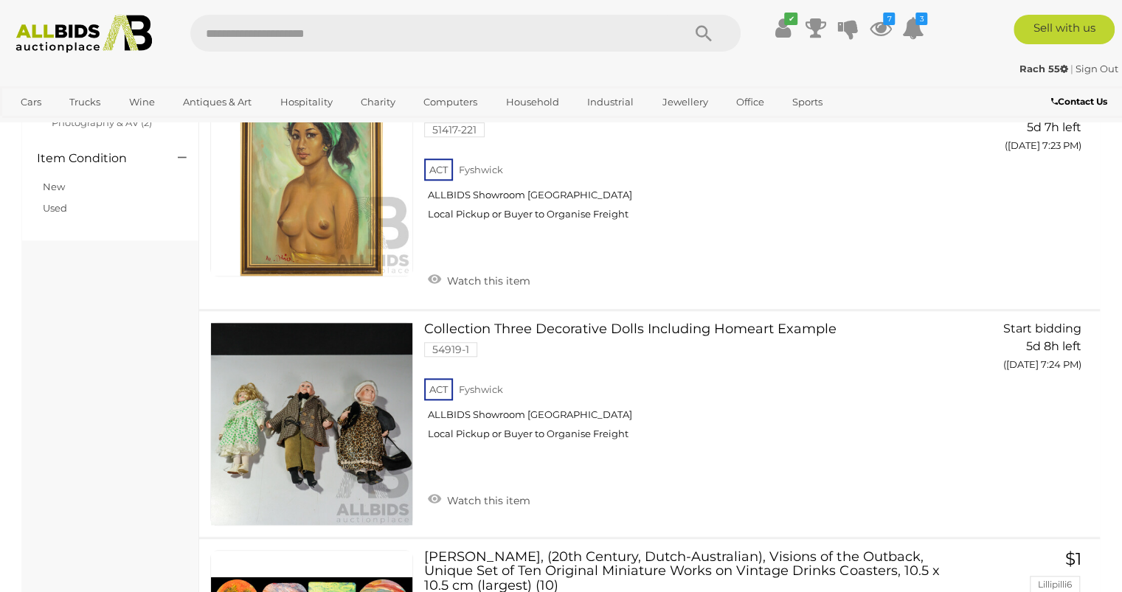
scroll to position [4582, 0]
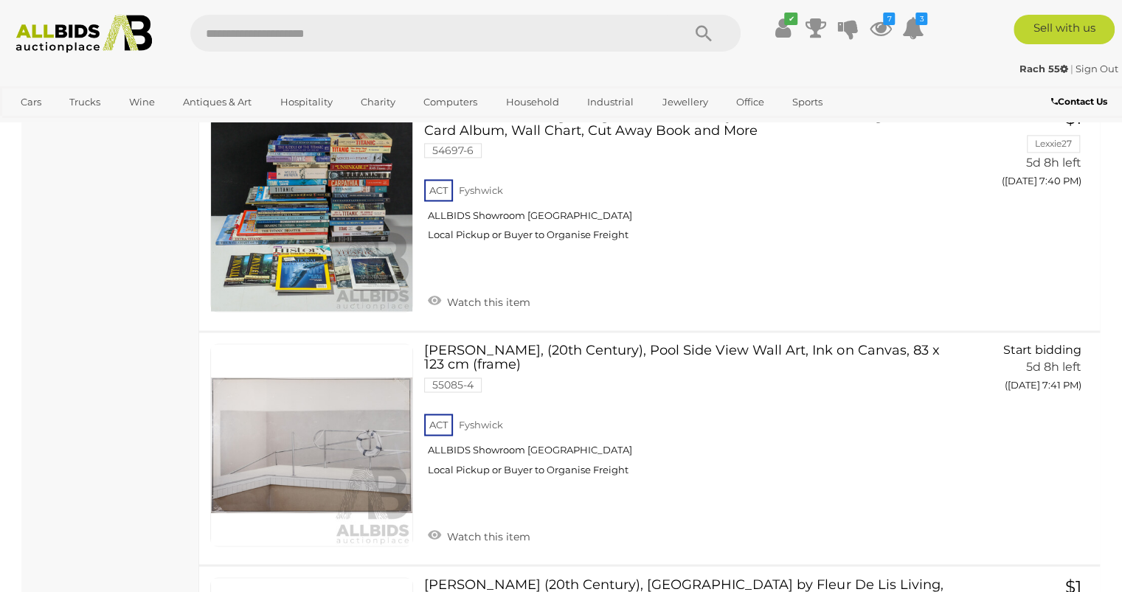
click at [280, 176] on link at bounding box center [311, 210] width 203 height 203
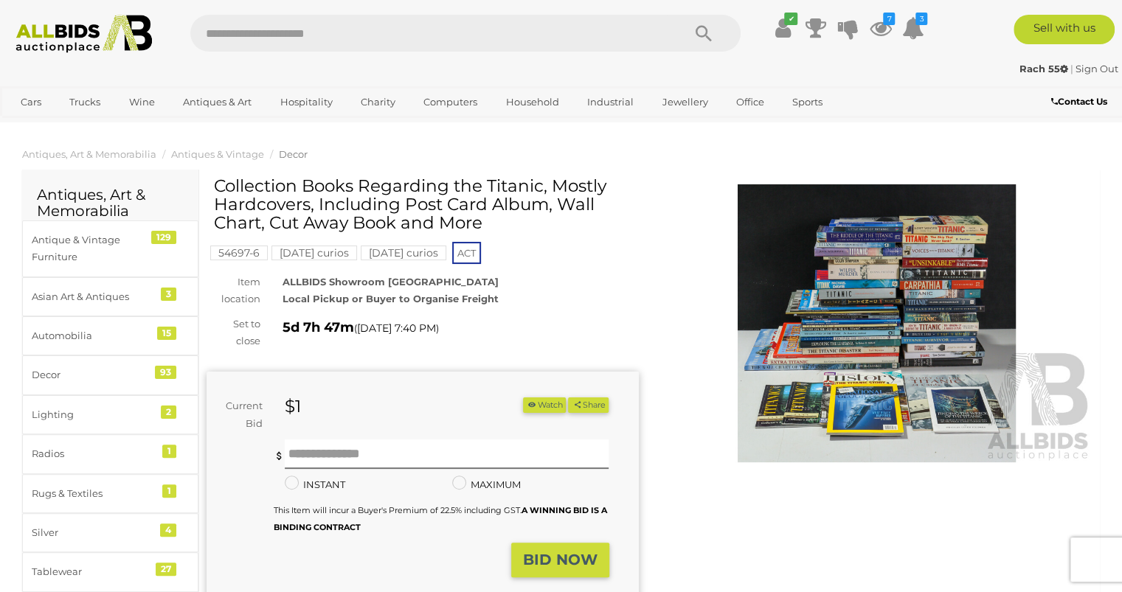
click at [777, 294] on img at bounding box center [877, 323] width 432 height 278
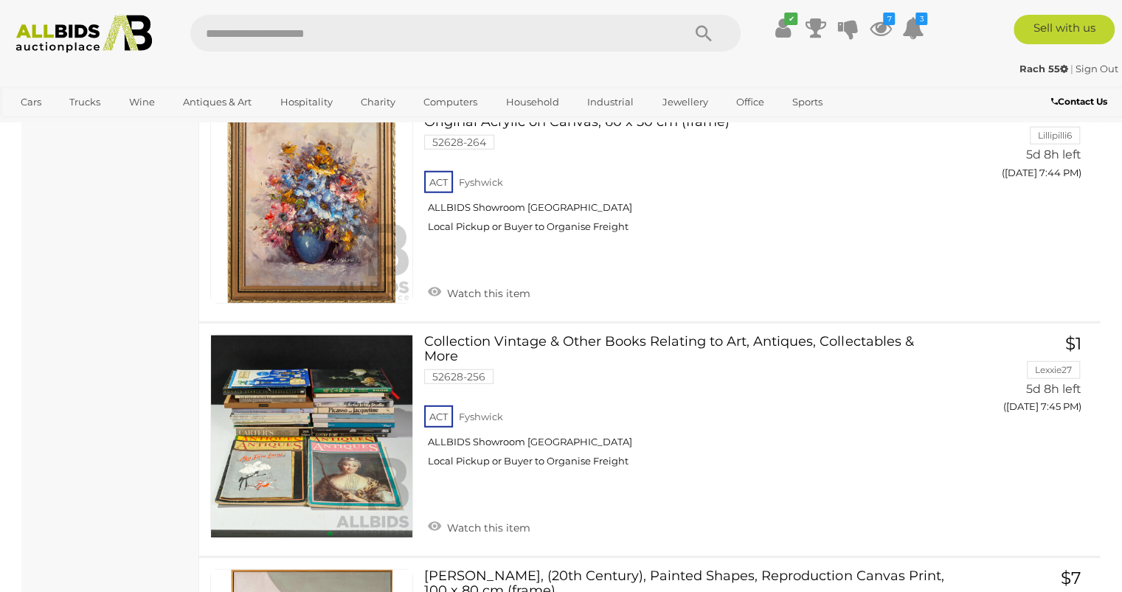
scroll to position [5551, 0]
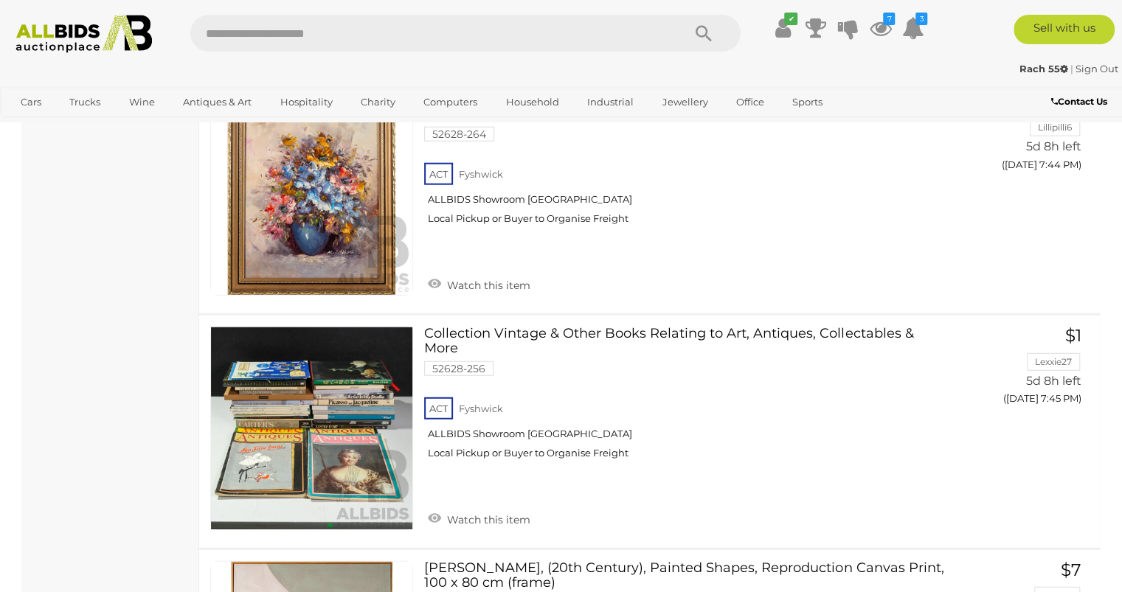
click at [223, 376] on link at bounding box center [311, 428] width 203 height 203
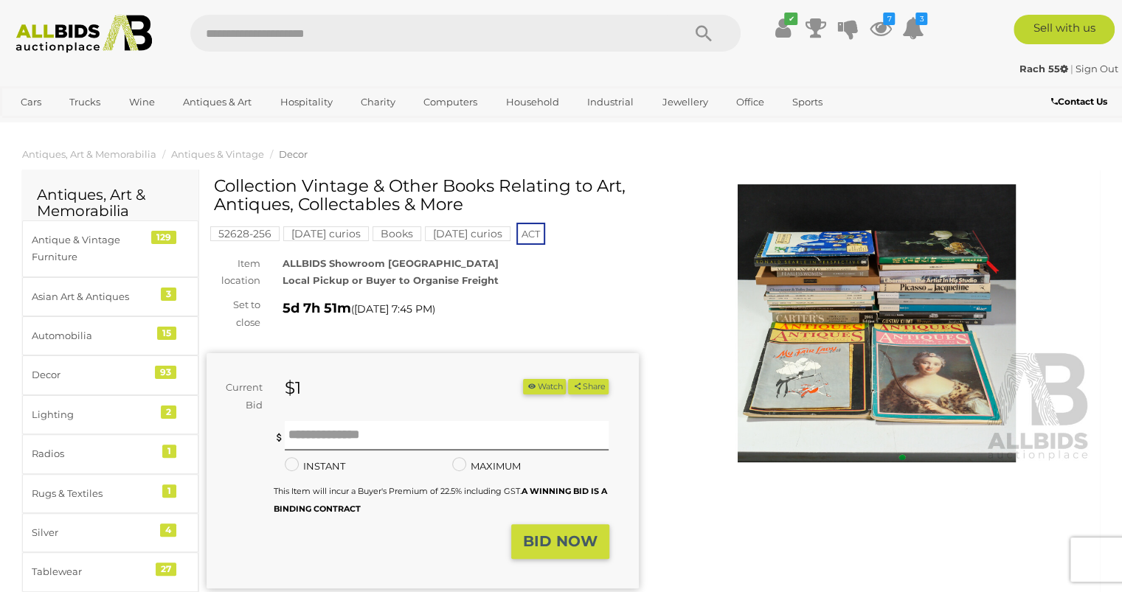
click at [749, 307] on img at bounding box center [877, 323] width 432 height 278
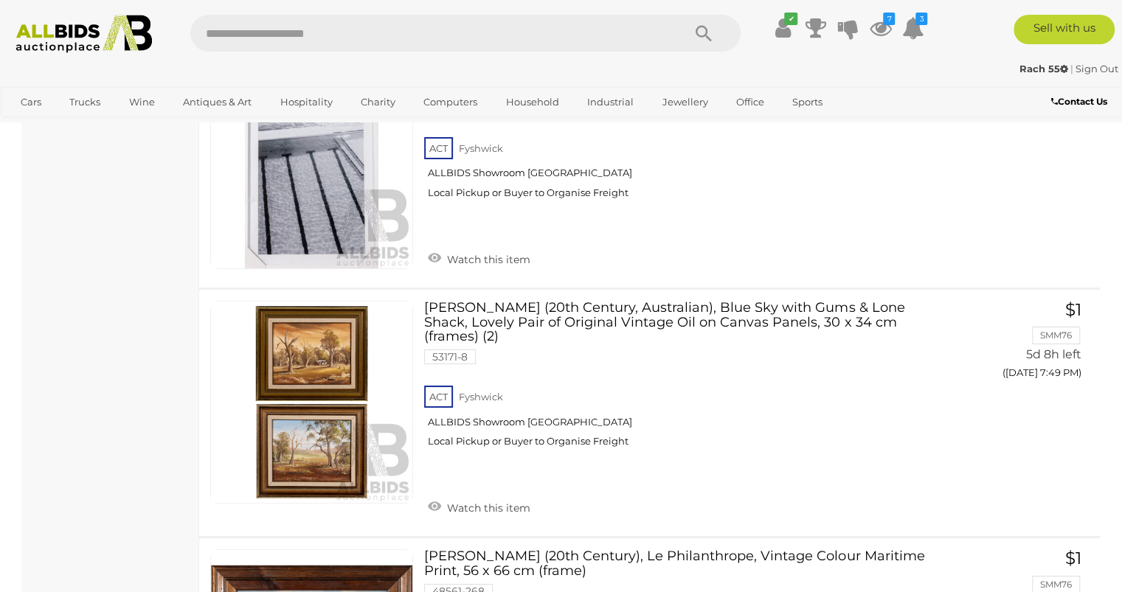
scroll to position [6507, 0]
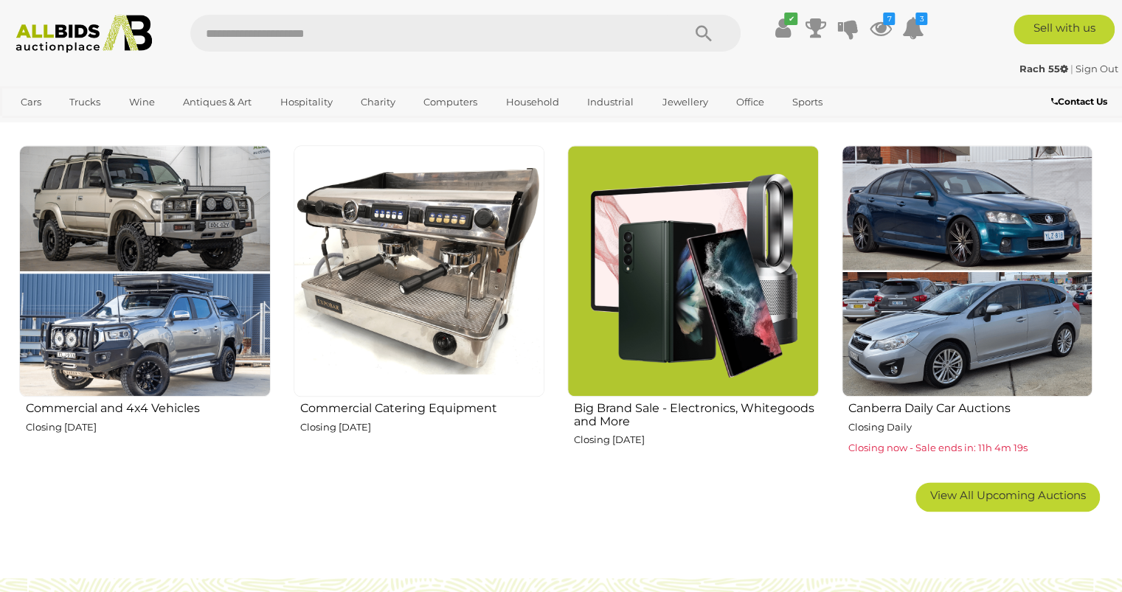
scroll to position [857, 0]
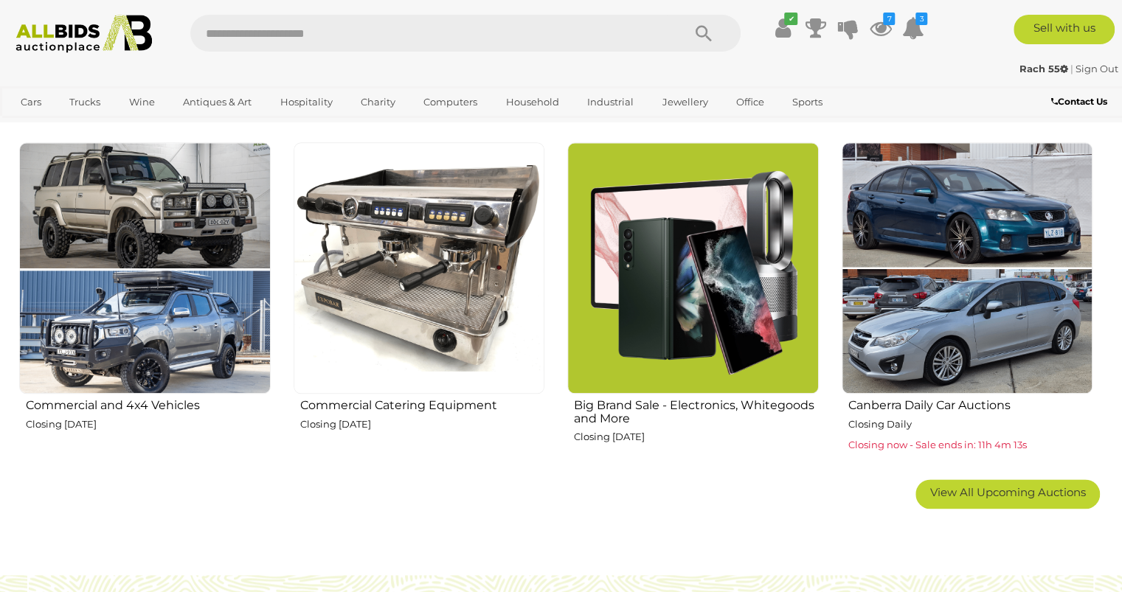
click at [378, 301] on img at bounding box center [420, 268] width 252 height 252
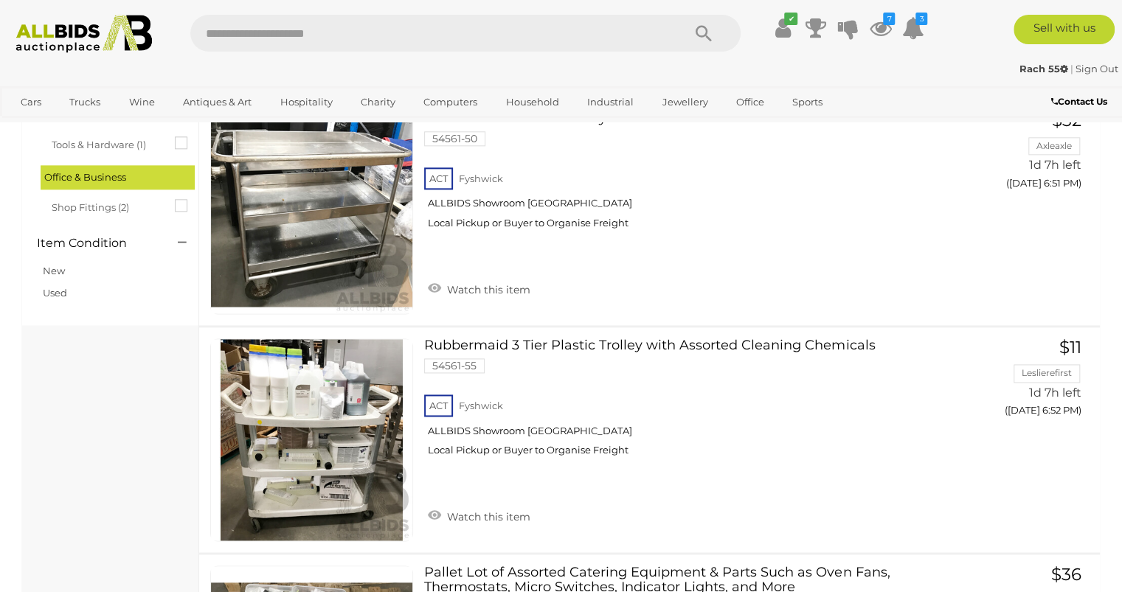
scroll to position [1044, 0]
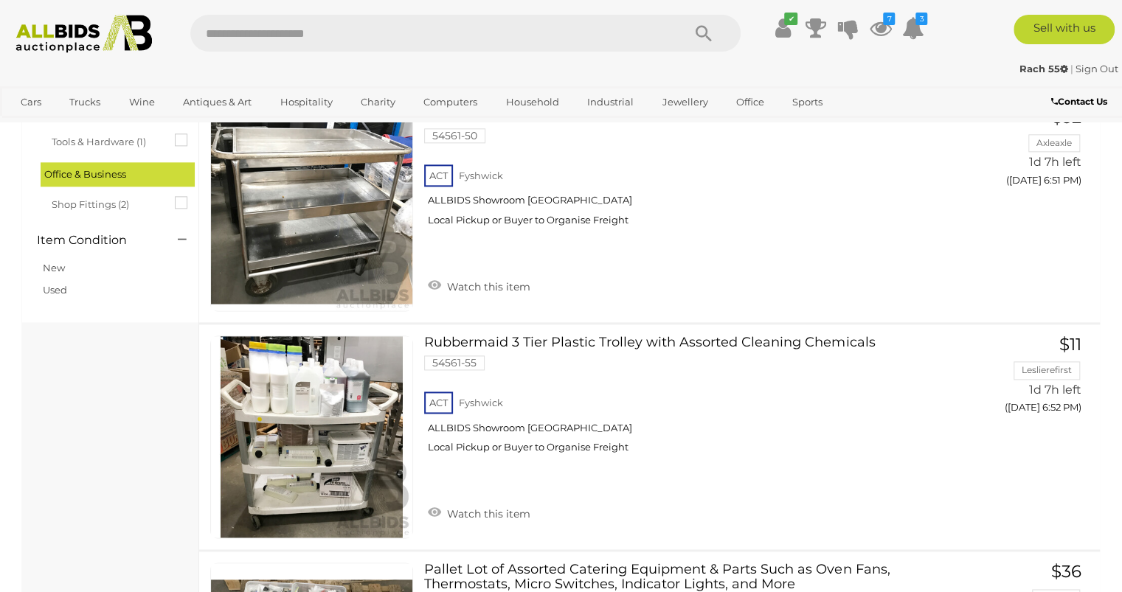
click at [224, 254] on img at bounding box center [311, 209] width 201 height 201
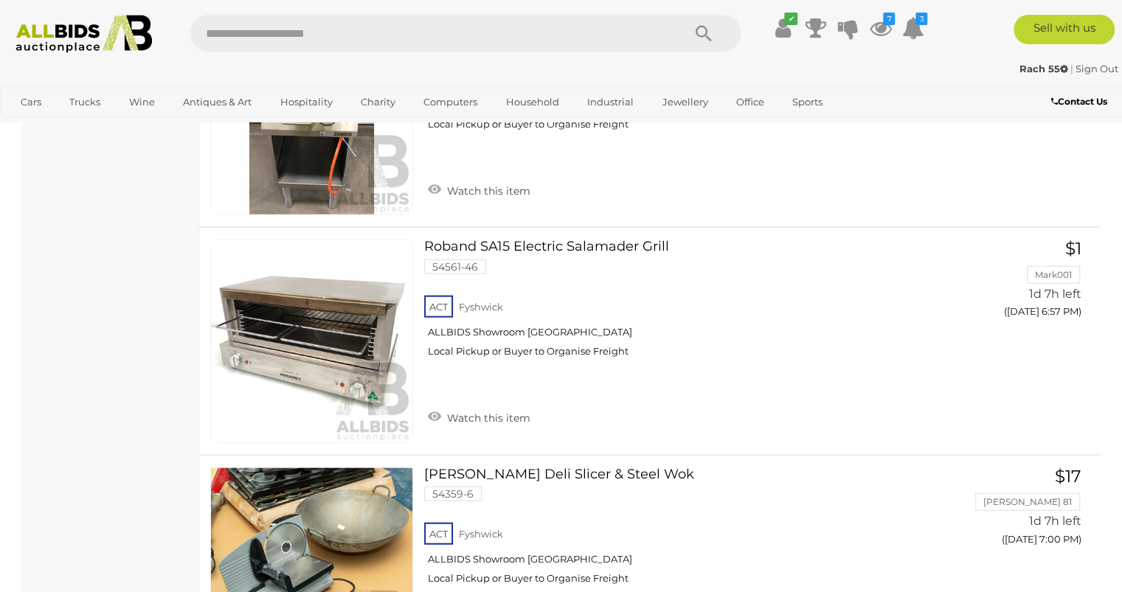
scroll to position [1829, 0]
click at [229, 288] on link at bounding box center [311, 341] width 203 height 203
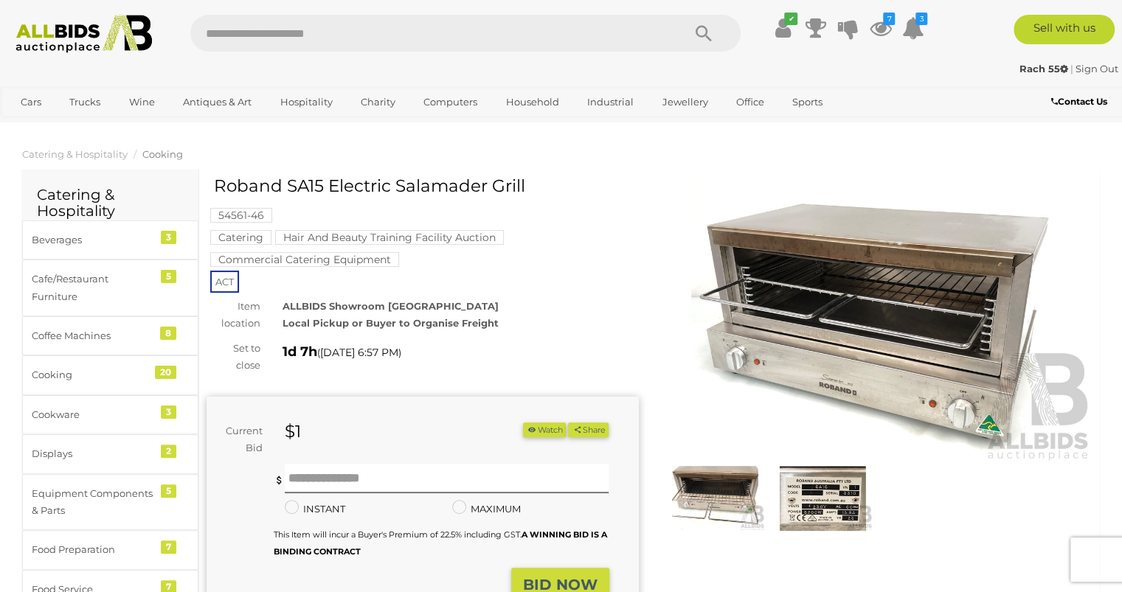
click at [705, 274] on img at bounding box center [877, 323] width 432 height 278
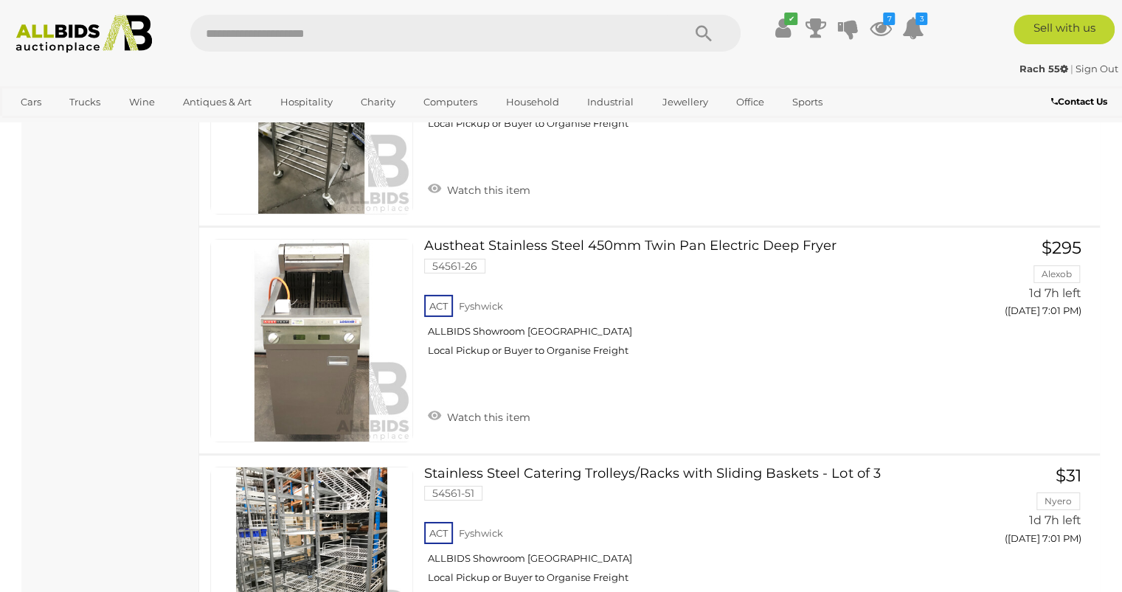
scroll to position [2796, 0]
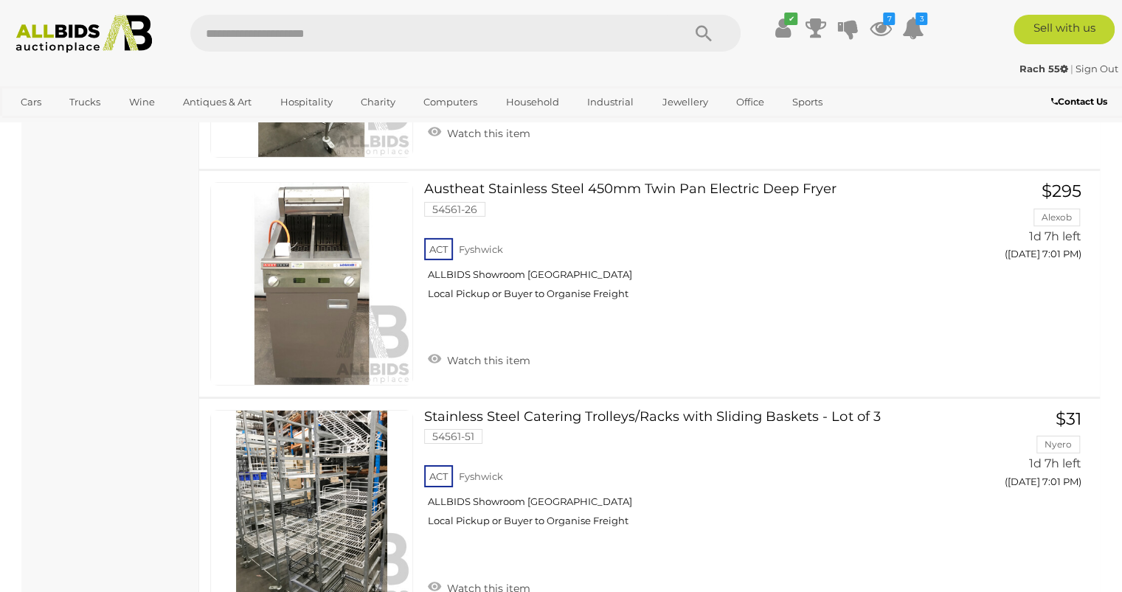
click at [227, 211] on link at bounding box center [311, 283] width 203 height 203
click at [230, 232] on link at bounding box center [311, 283] width 203 height 203
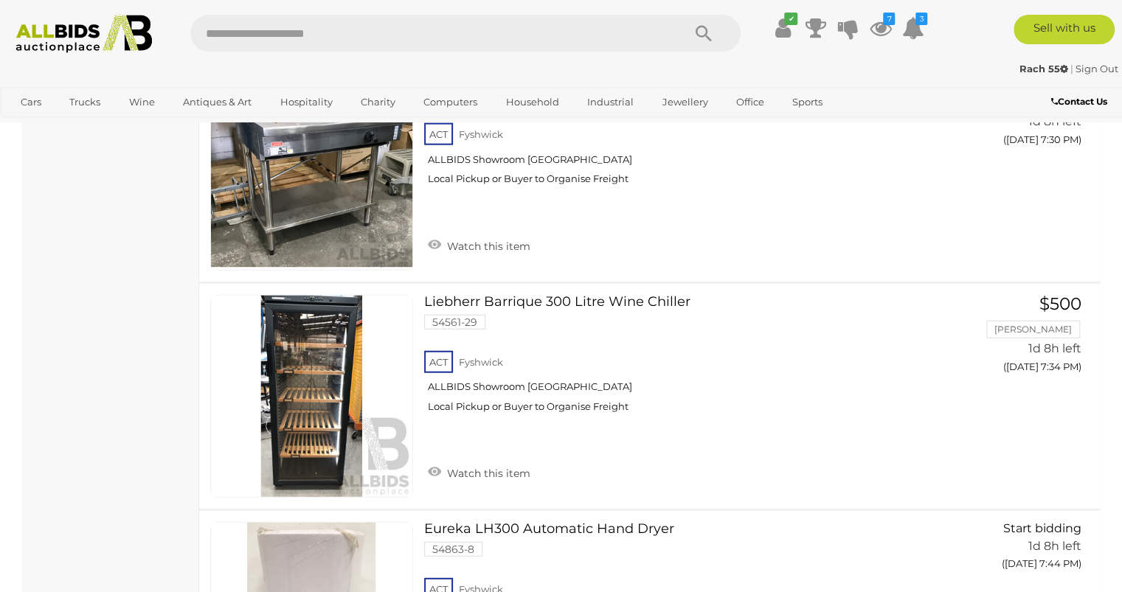
scroll to position [5418, 0]
click at [196, 370] on div "Liebherr Barrique 300 Litre Wine Chiller 54561-29 ACT Fyshwick ALLBIDS Showroom…" at bounding box center [649, 397] width 923 height 225
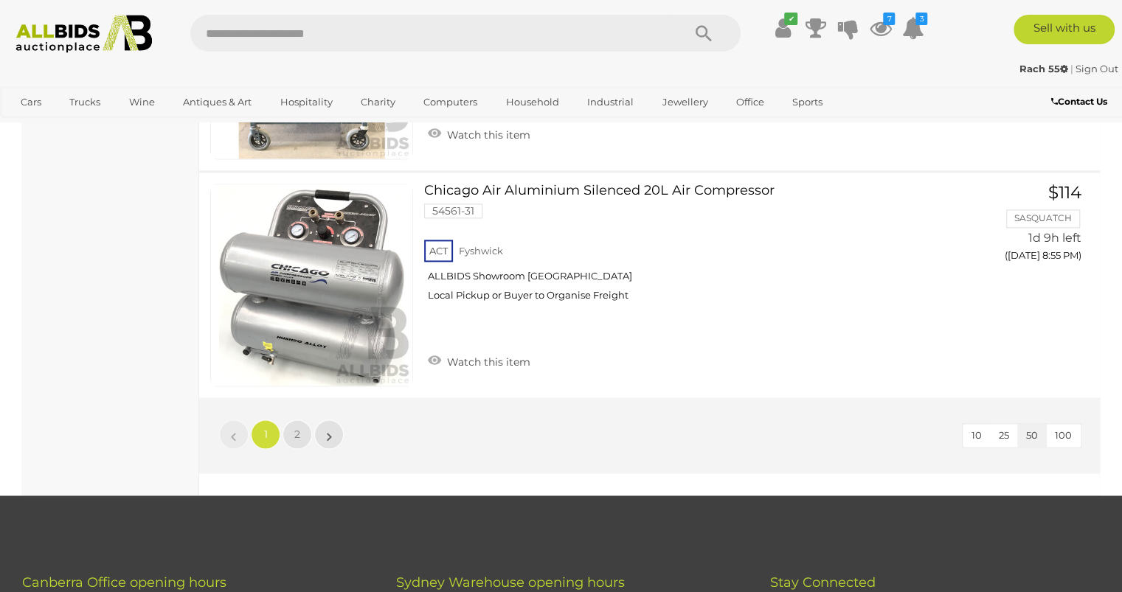
scroll to position [11213, 0]
click at [296, 429] on span "2" at bounding box center [297, 435] width 6 height 13
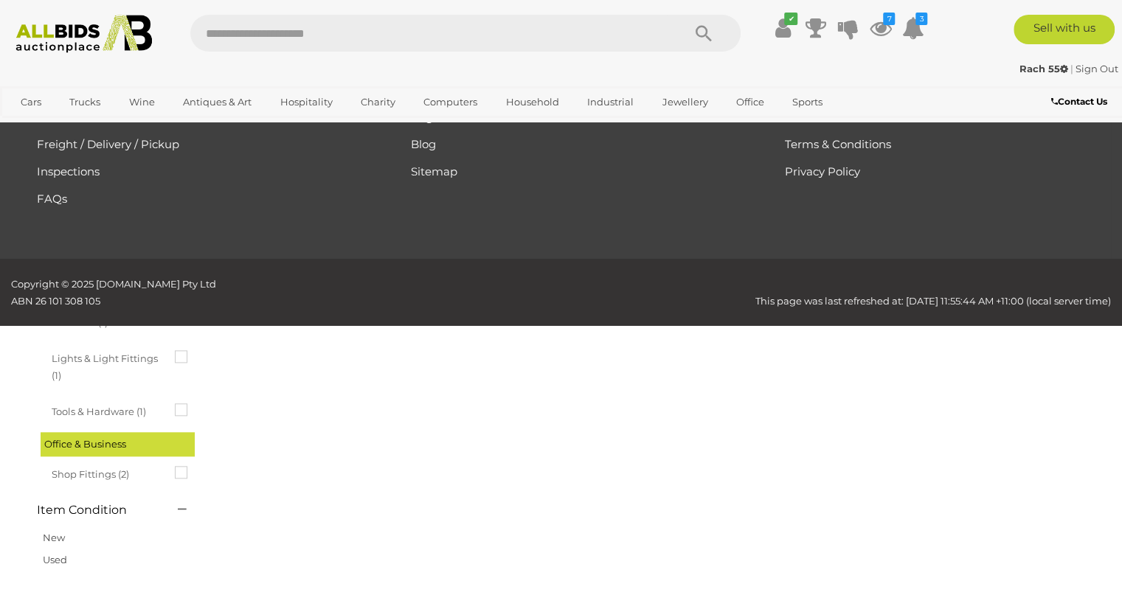
scroll to position [75, 0]
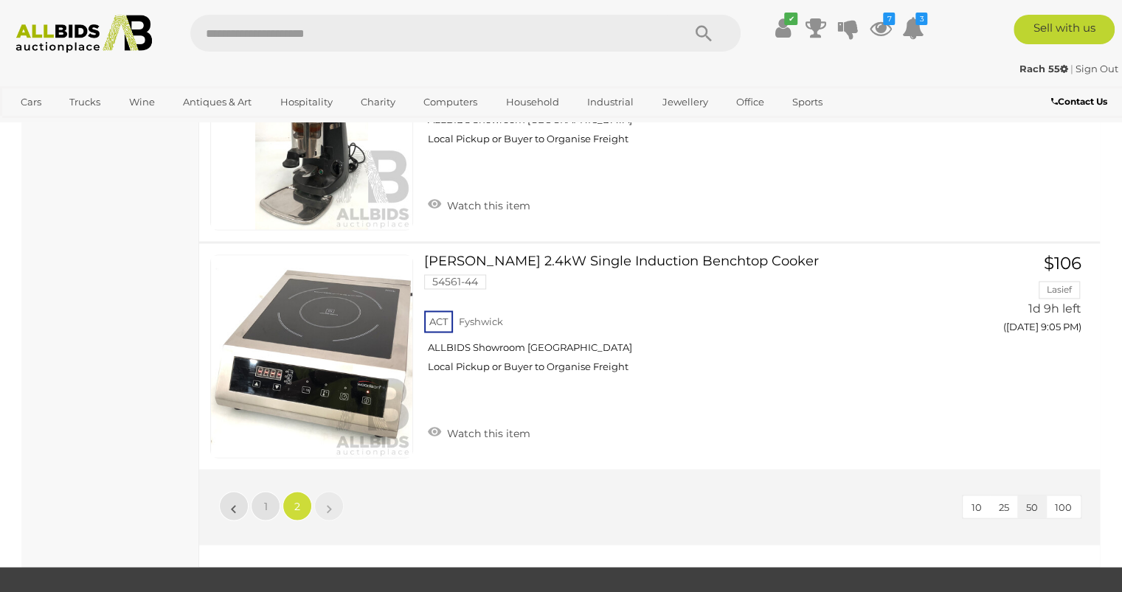
scroll to position [1350, 0]
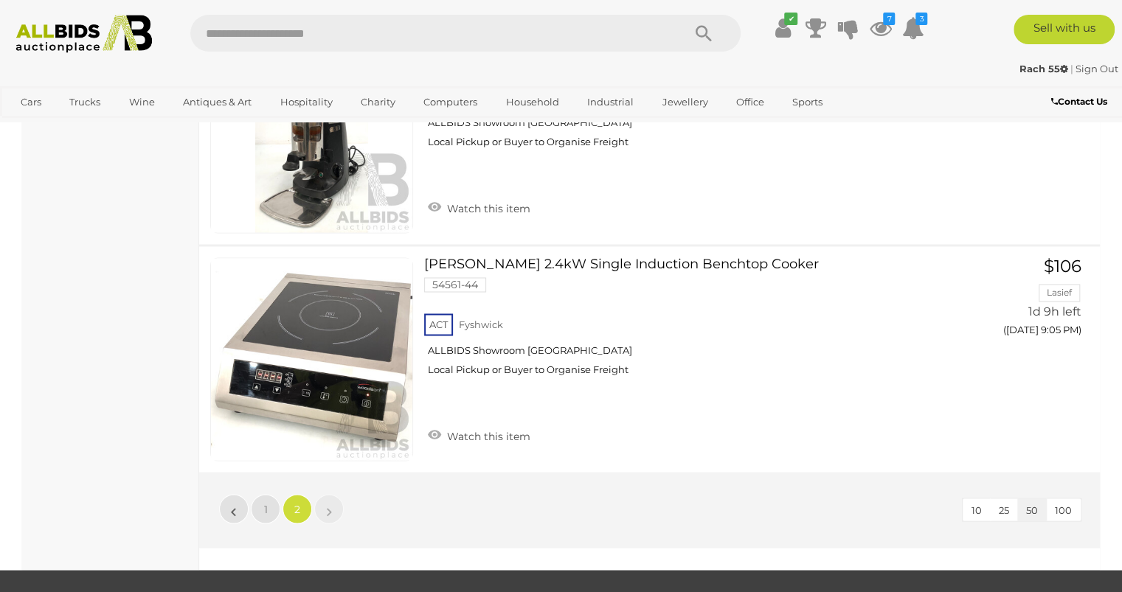
click at [191, 270] on div "Woodson 2.4kW Single Induction Benchtop Cooker 54561-44 ACT Fyshwick ALLBIDS Sh…" at bounding box center [649, 358] width 923 height 225
